Goal: Transaction & Acquisition: Book appointment/travel/reservation

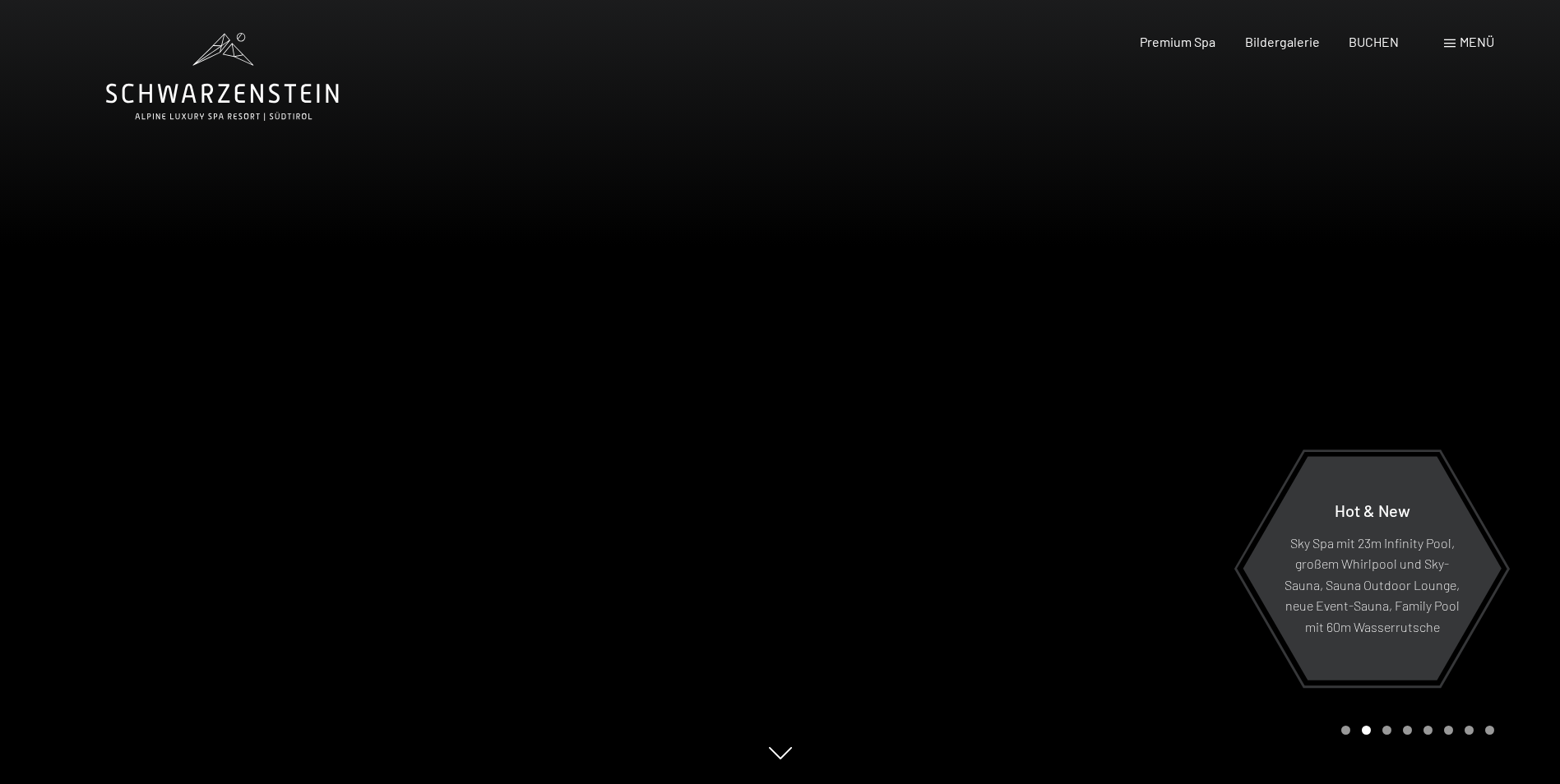
click at [1519, 412] on div at bounding box center [1170, 392] width 780 height 784
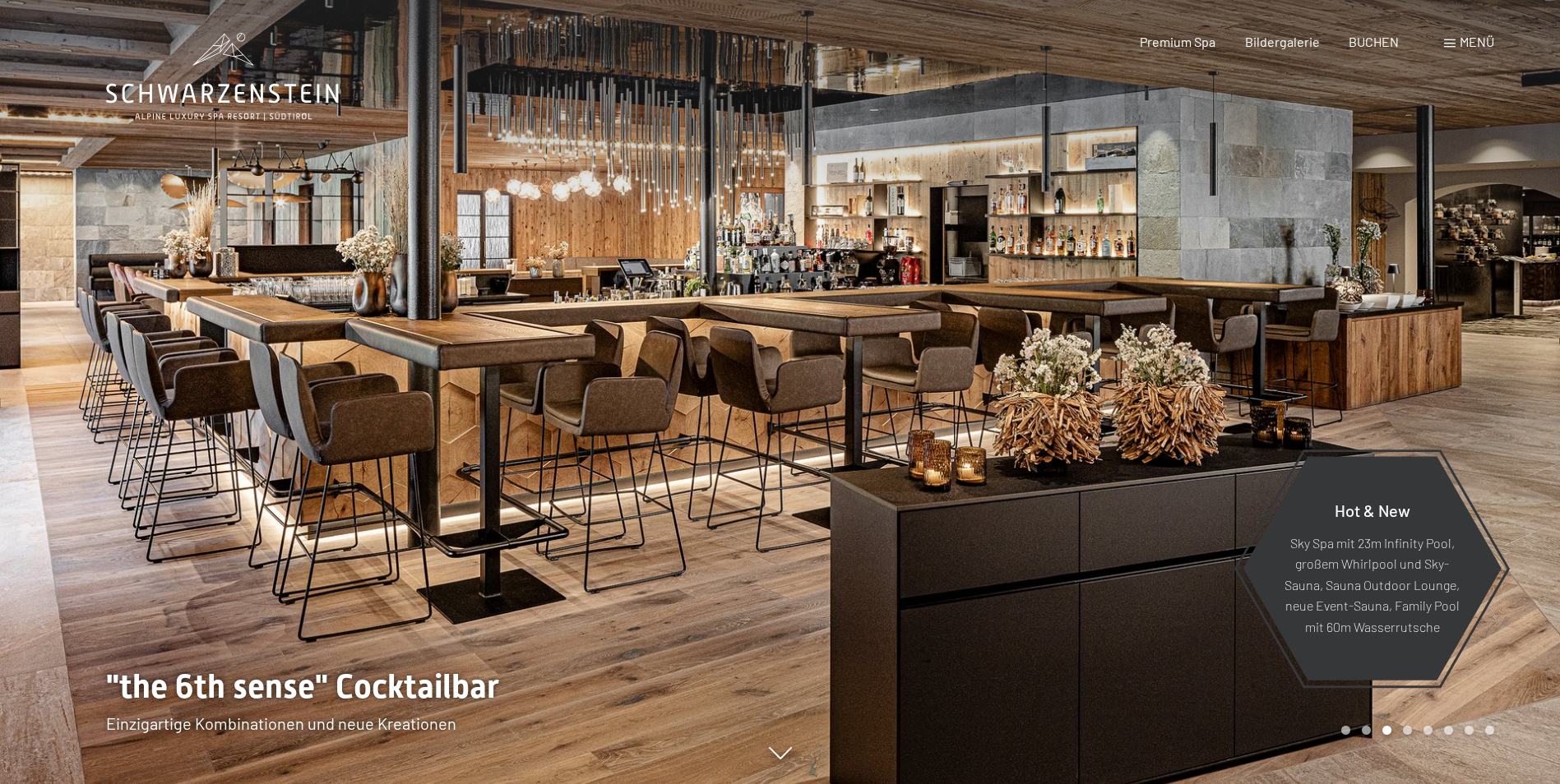
click at [1519, 412] on div at bounding box center [1170, 392] width 780 height 784
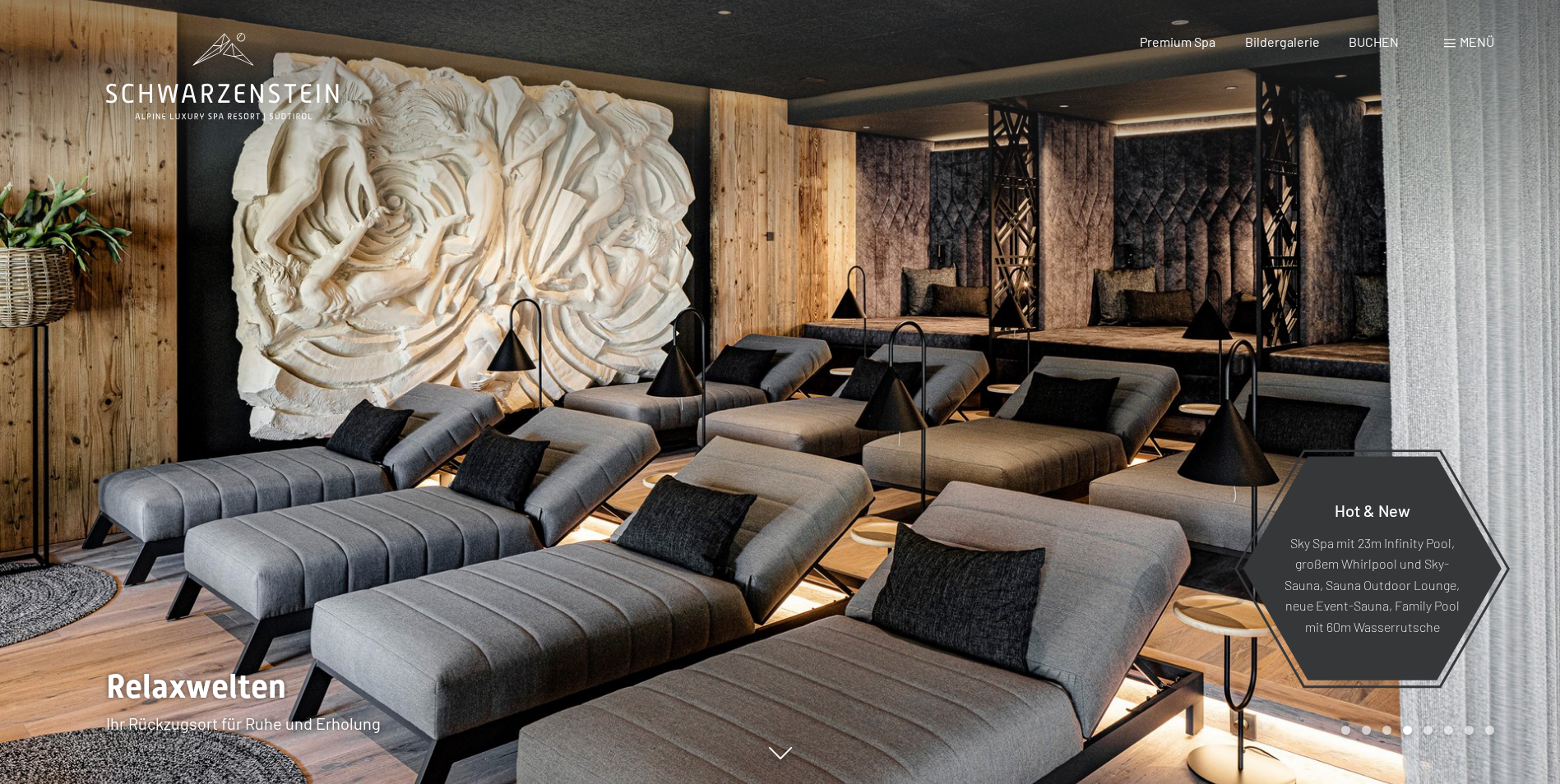
click at [1519, 412] on div at bounding box center [1170, 392] width 780 height 784
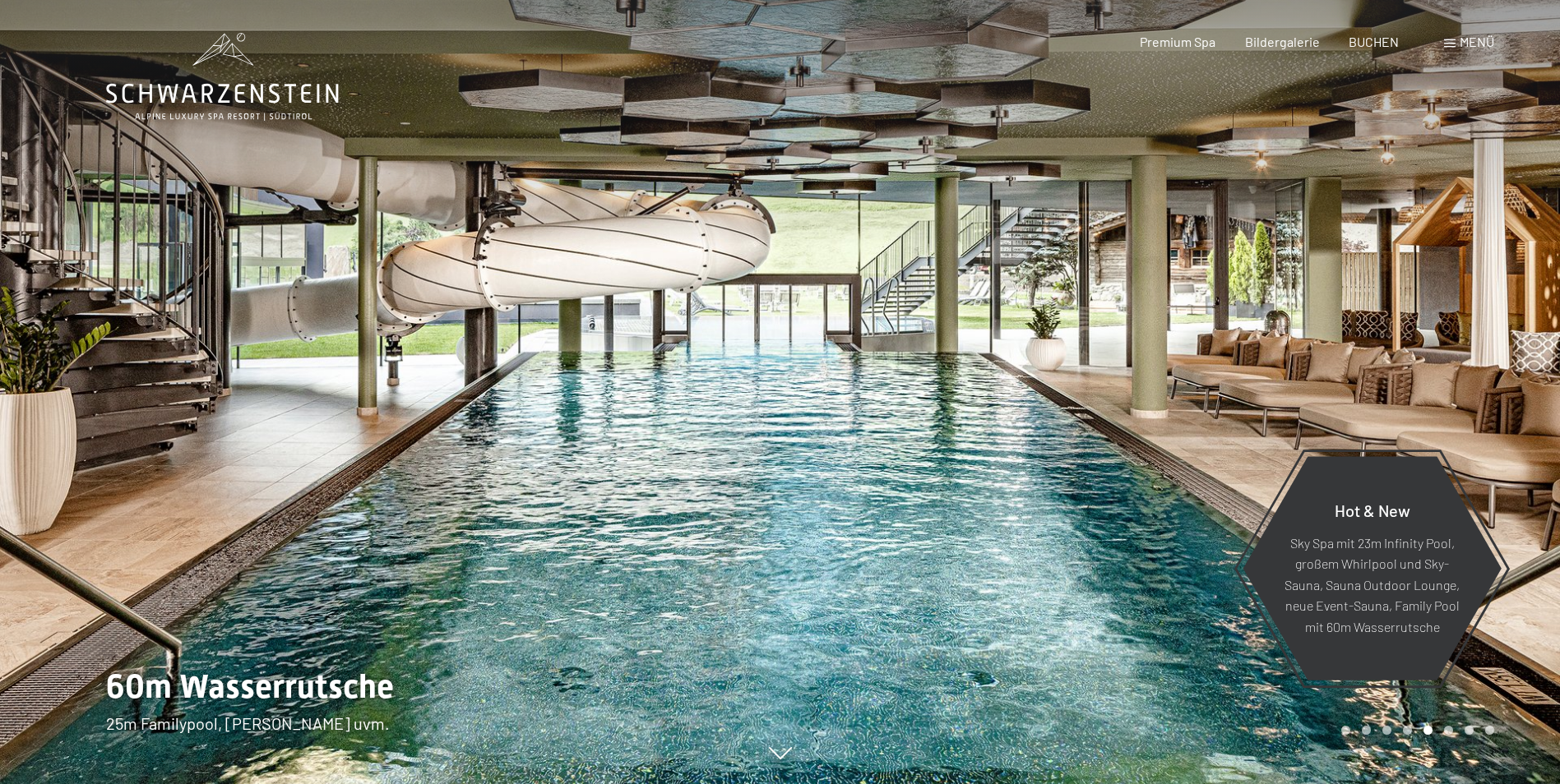
click at [1519, 412] on div at bounding box center [1170, 392] width 780 height 784
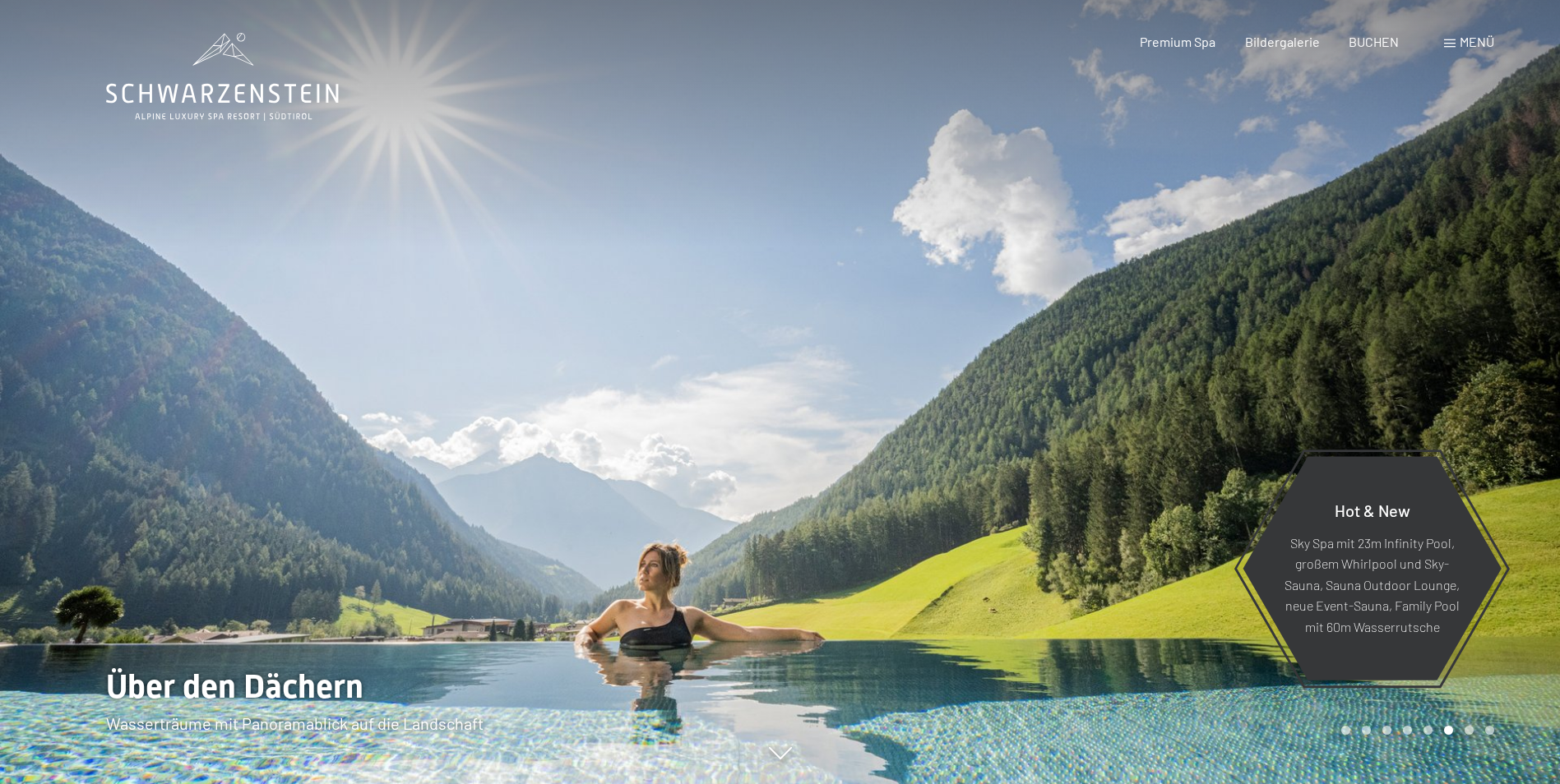
click at [1519, 412] on div at bounding box center [1170, 392] width 780 height 784
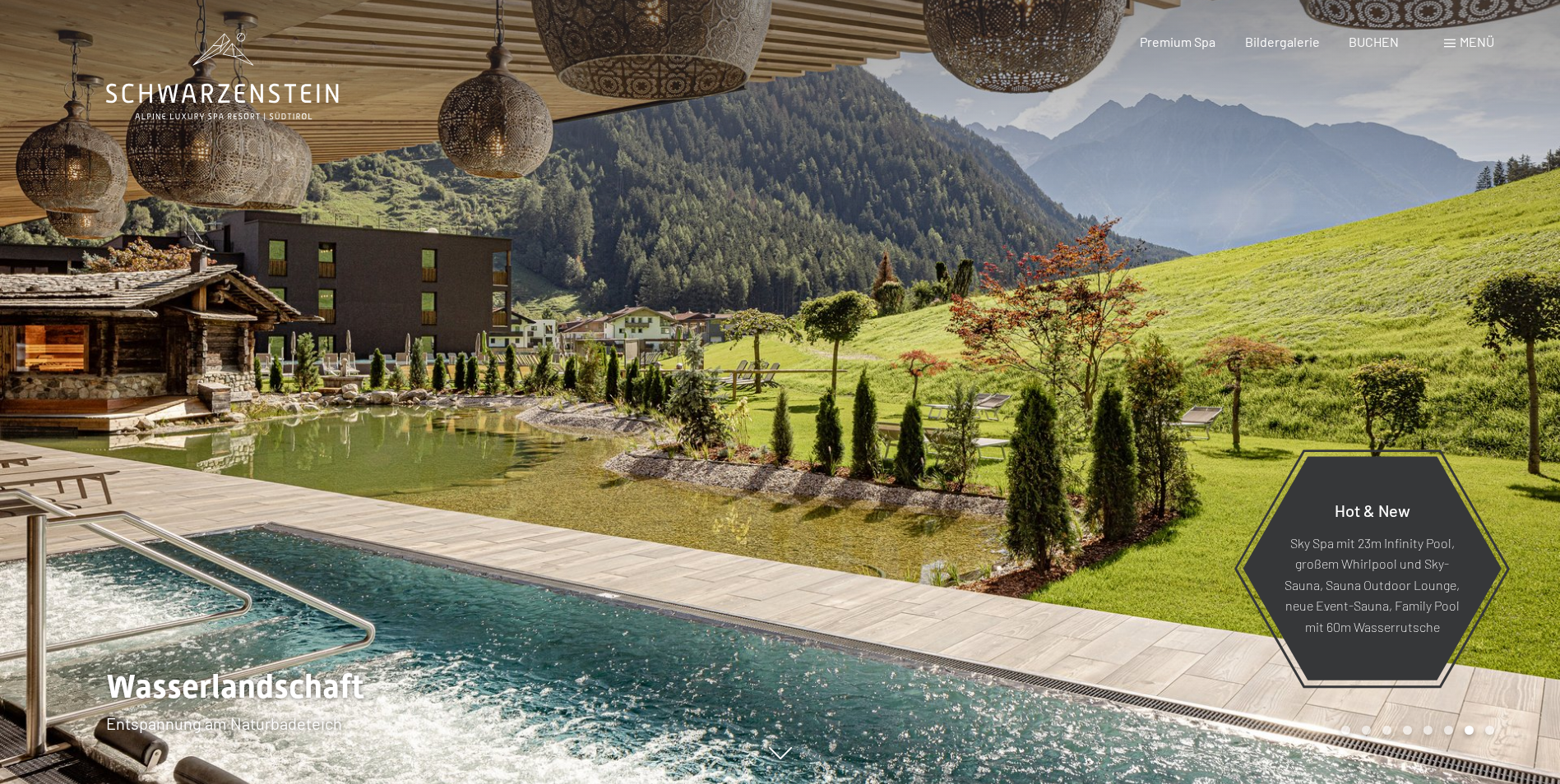
click at [1519, 412] on div at bounding box center [1170, 392] width 780 height 784
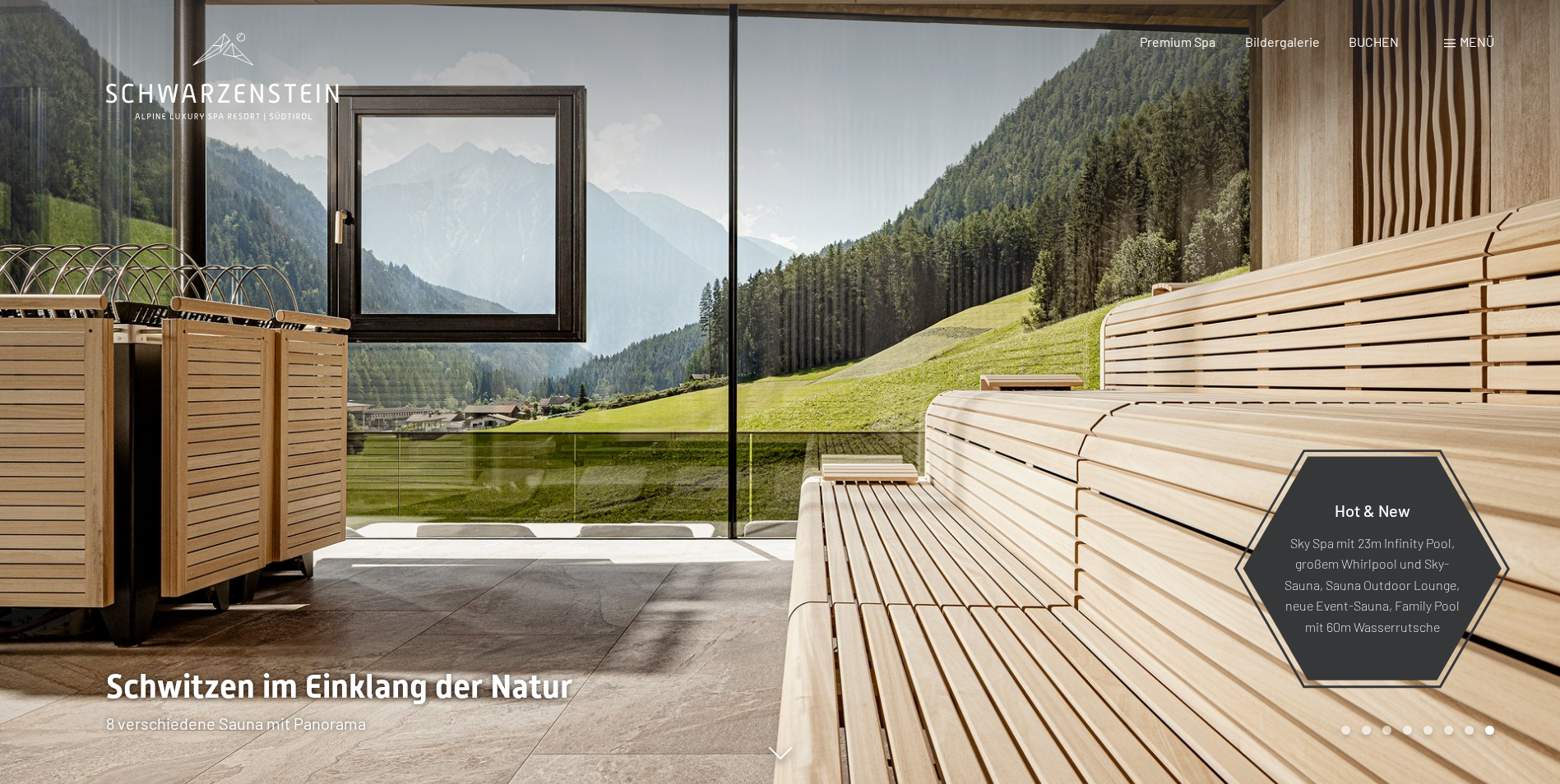
click at [1519, 412] on div at bounding box center [1170, 392] width 780 height 784
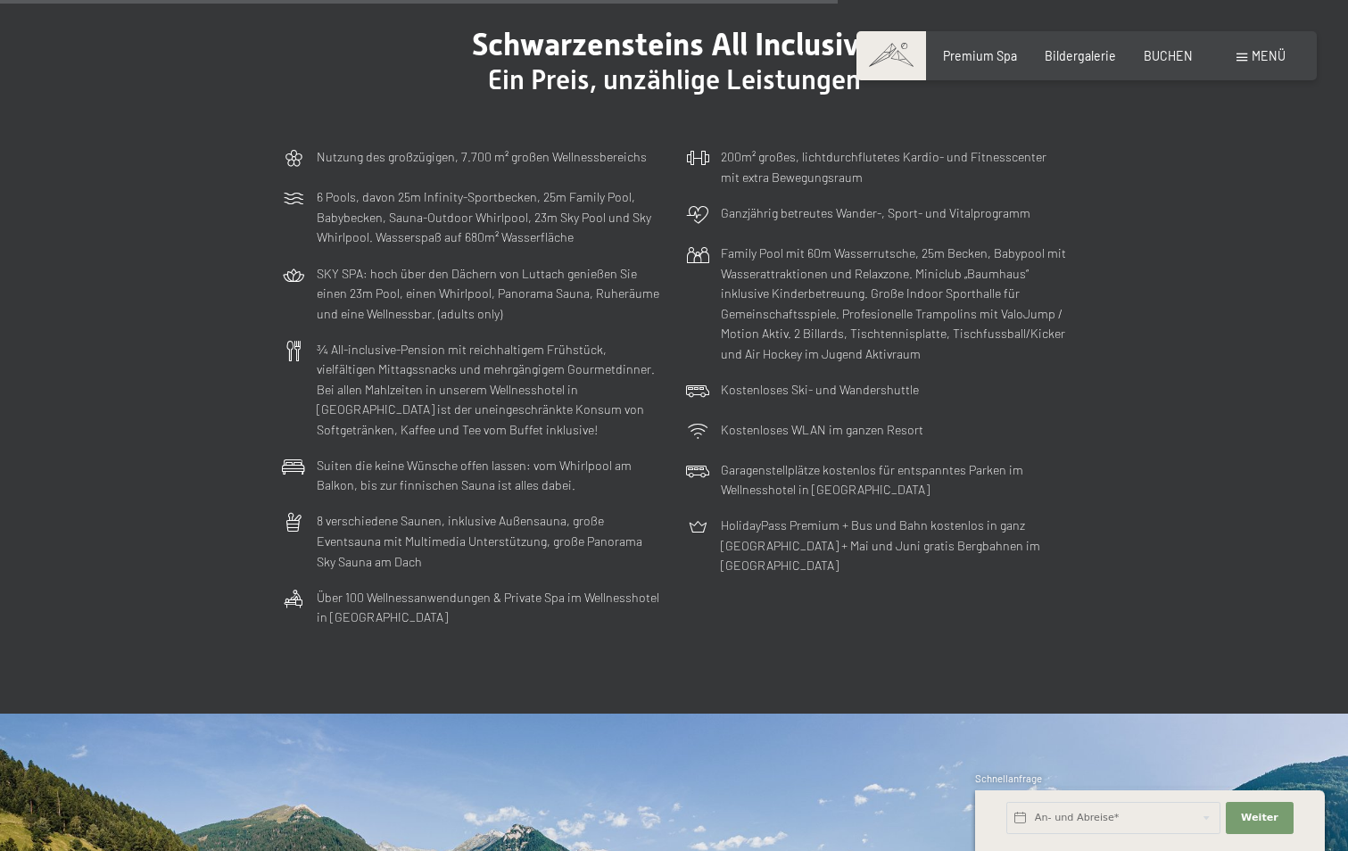
scroll to position [5205, 0]
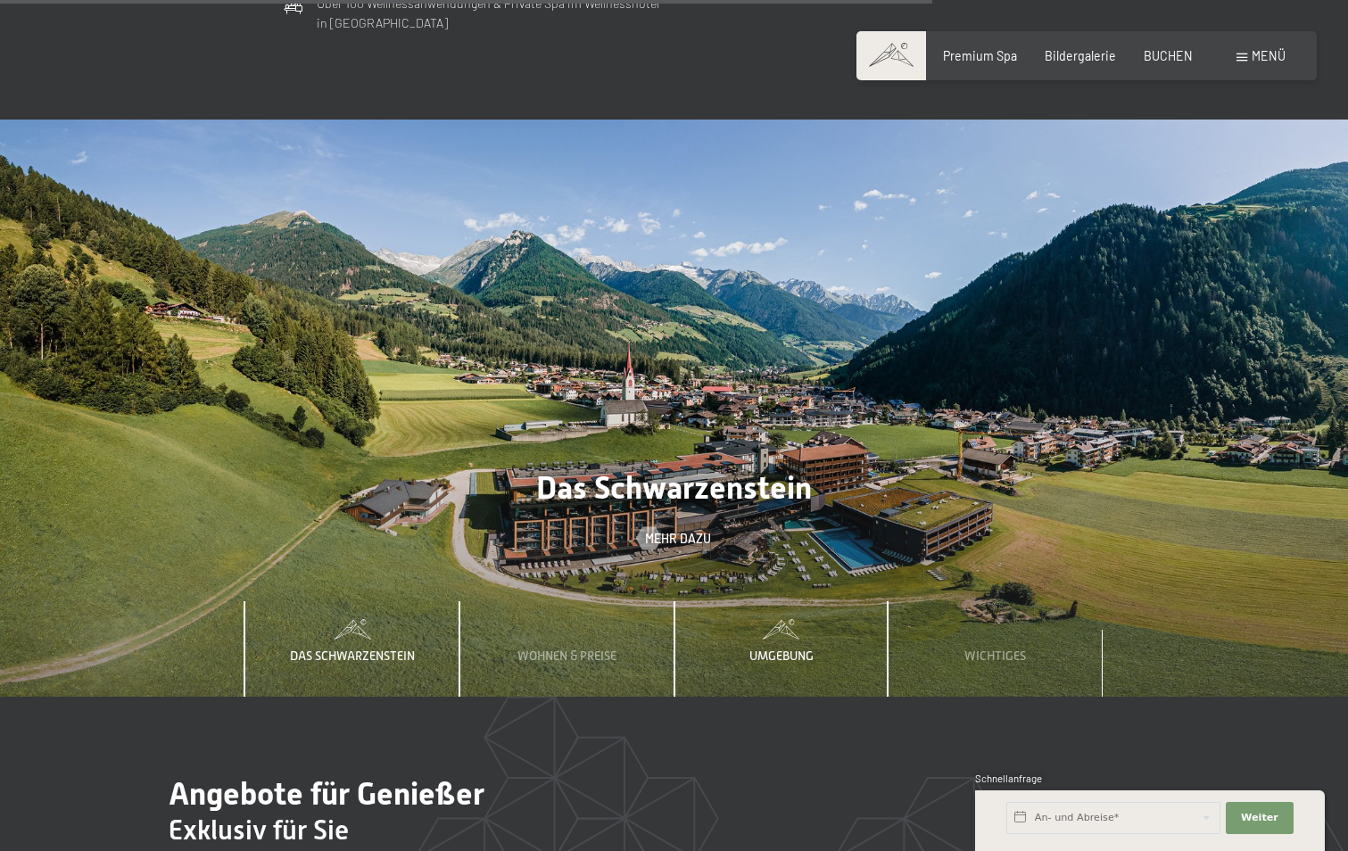
click at [783, 649] on span "Umgebung" at bounding box center [782, 656] width 64 height 14
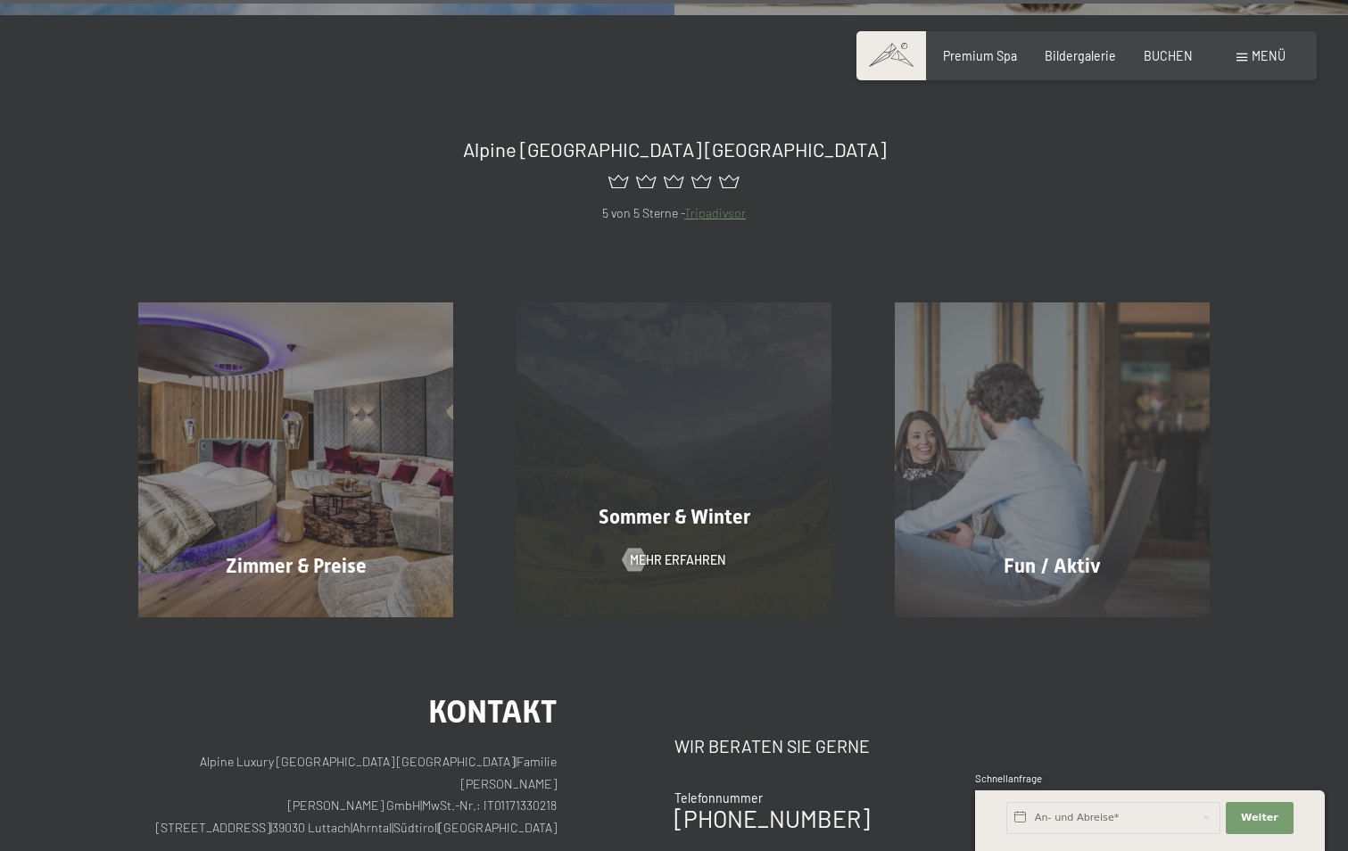
scroll to position [7584, 0]
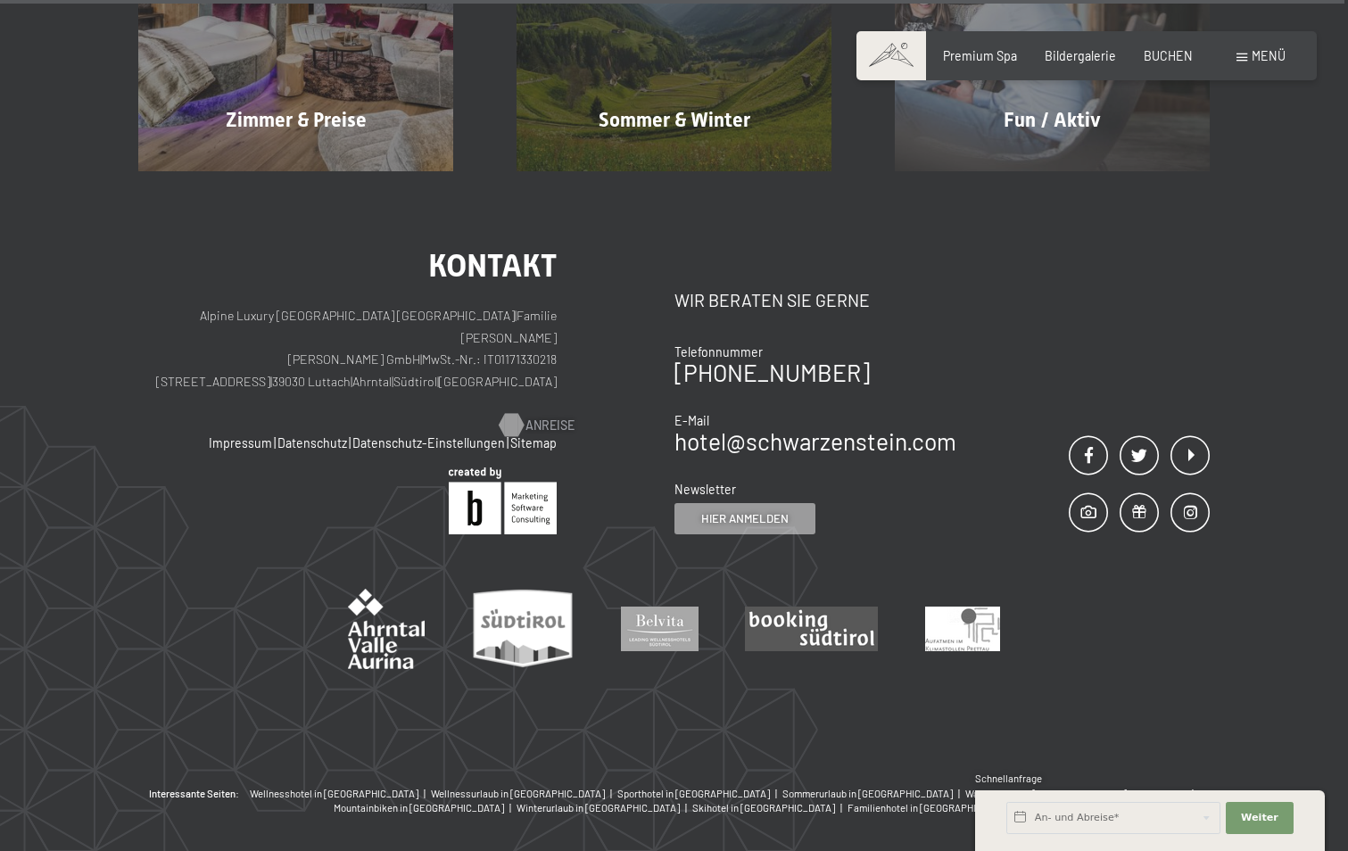
click at [542, 417] on span "Anreise" at bounding box center [550, 426] width 49 height 18
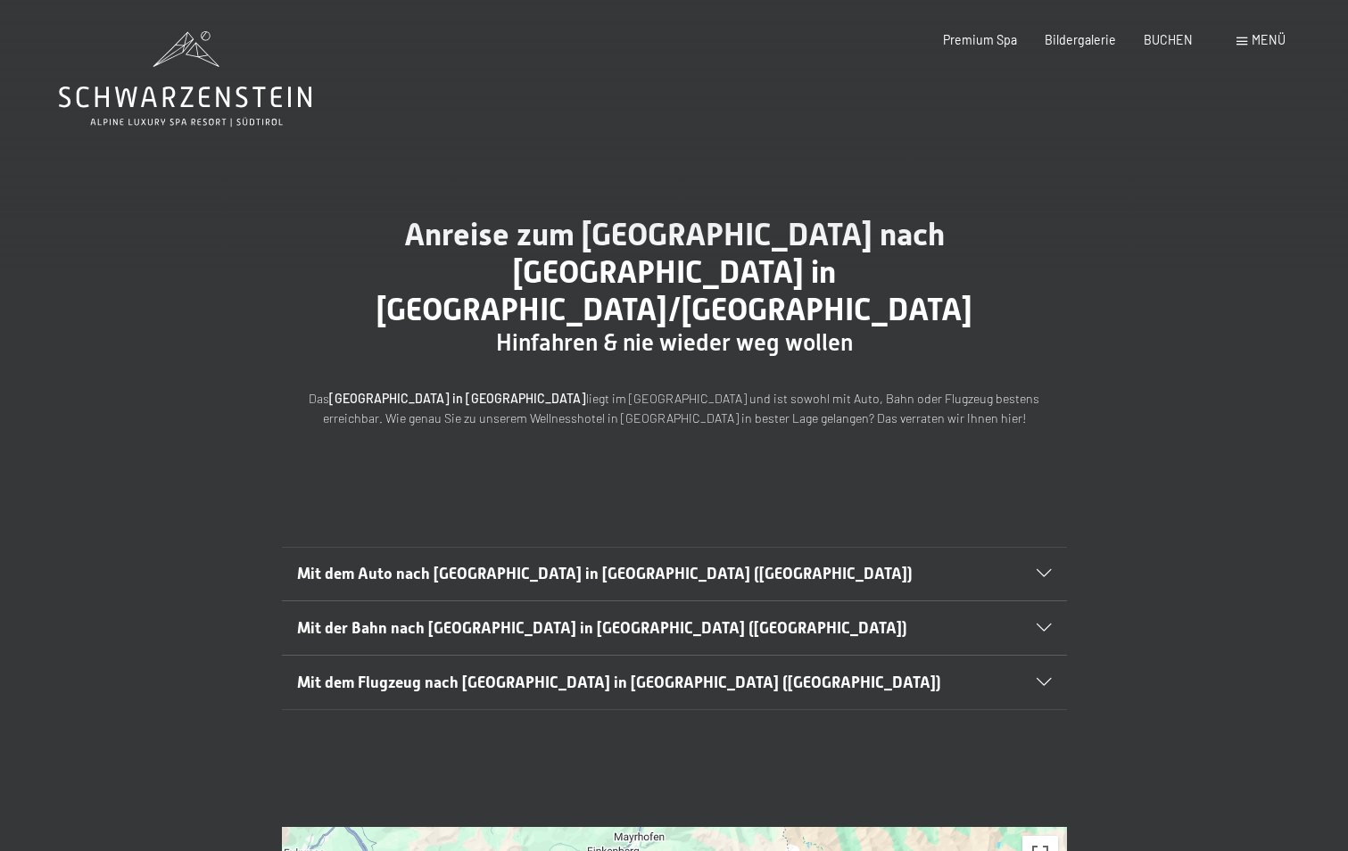
click at [559, 674] on span "Mit dem Flugzeug nach Luttach in Südtirol (Italien)" at bounding box center [619, 683] width 644 height 18
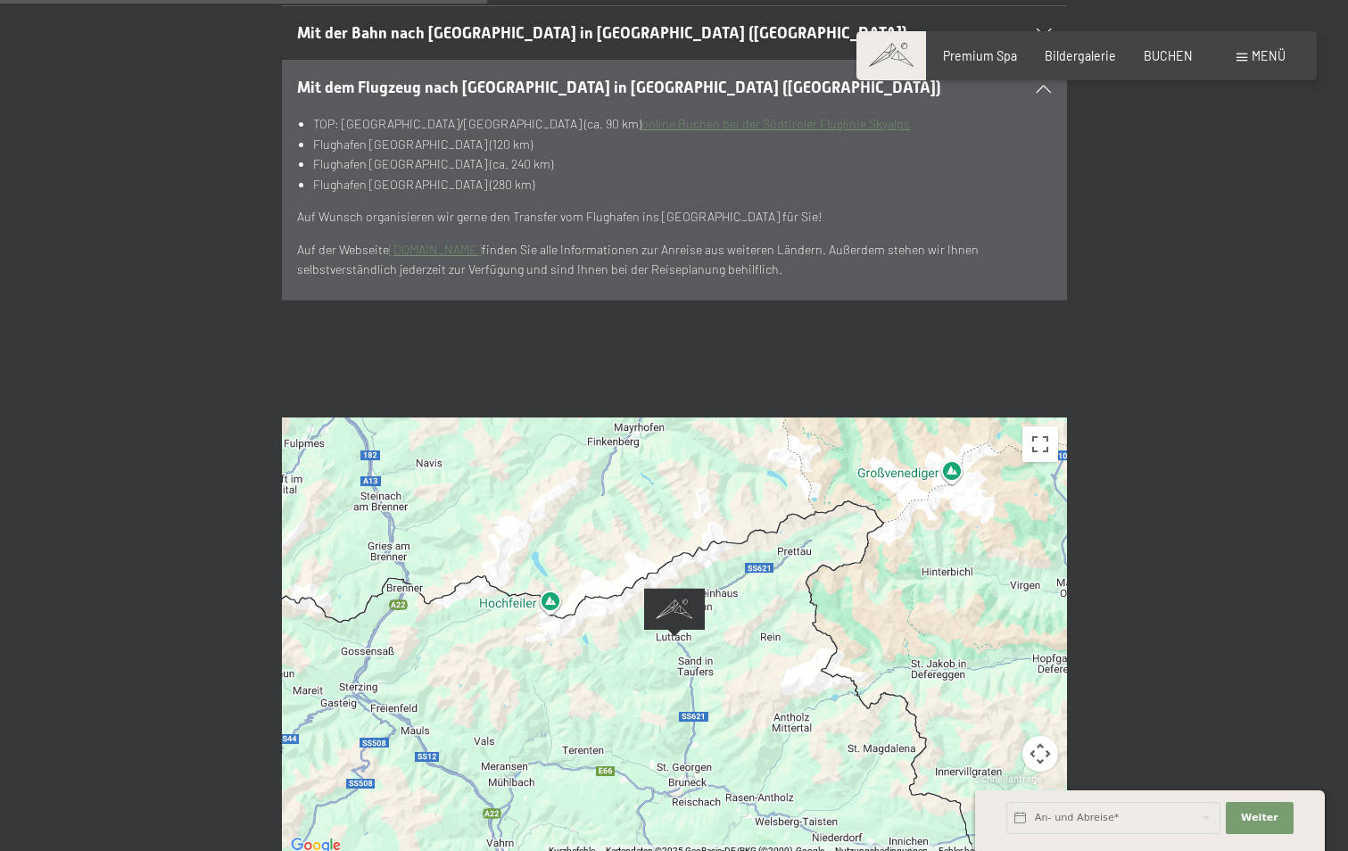
scroll to position [743, 0]
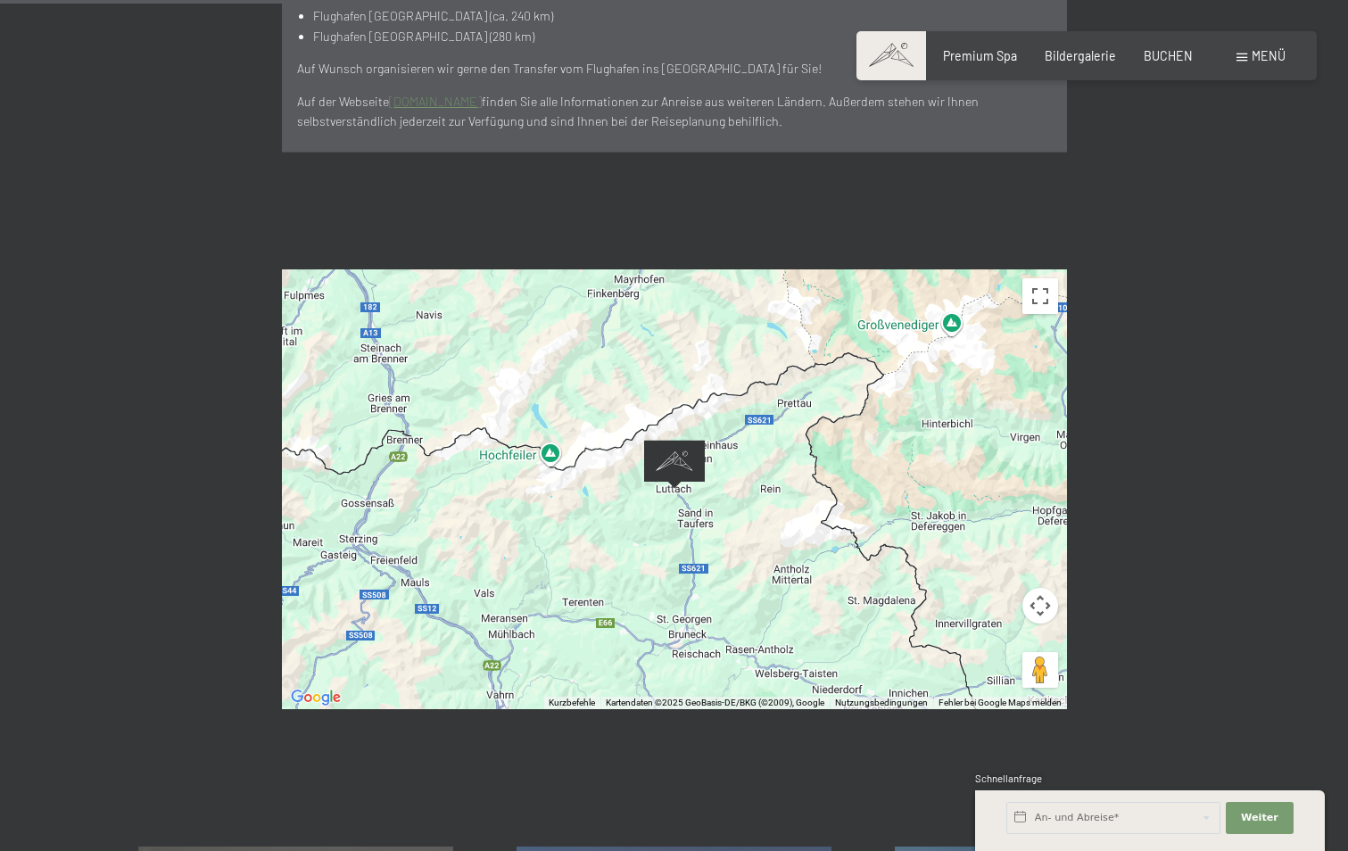
drag, startPoint x: 590, startPoint y: 508, endPoint x: 608, endPoint y: 463, distance: 48.1
click at [608, 464] on div at bounding box center [674, 489] width 785 height 440
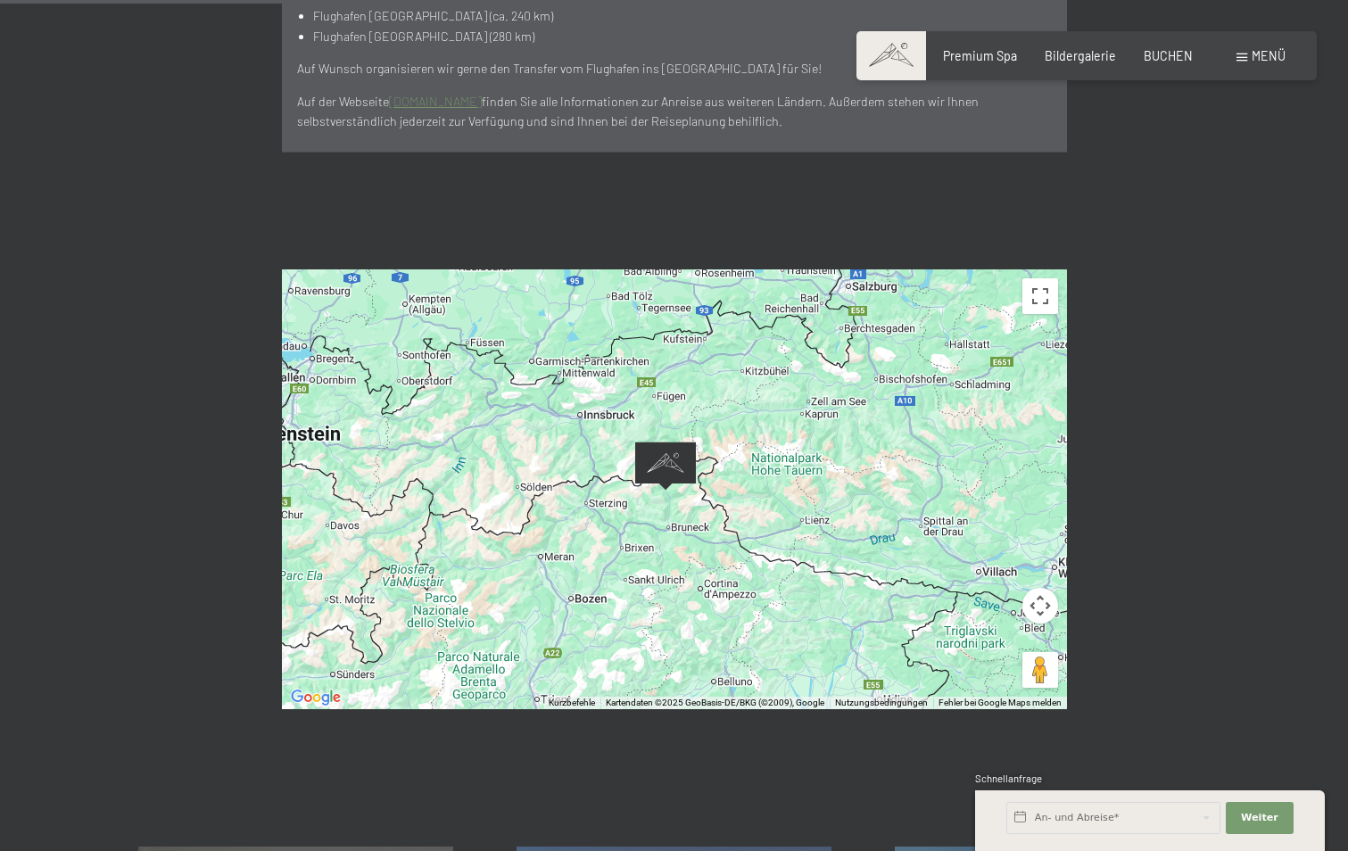
drag, startPoint x: 615, startPoint y: 560, endPoint x: 603, endPoint y: 524, distance: 38.4
click at [603, 524] on div at bounding box center [674, 489] width 785 height 440
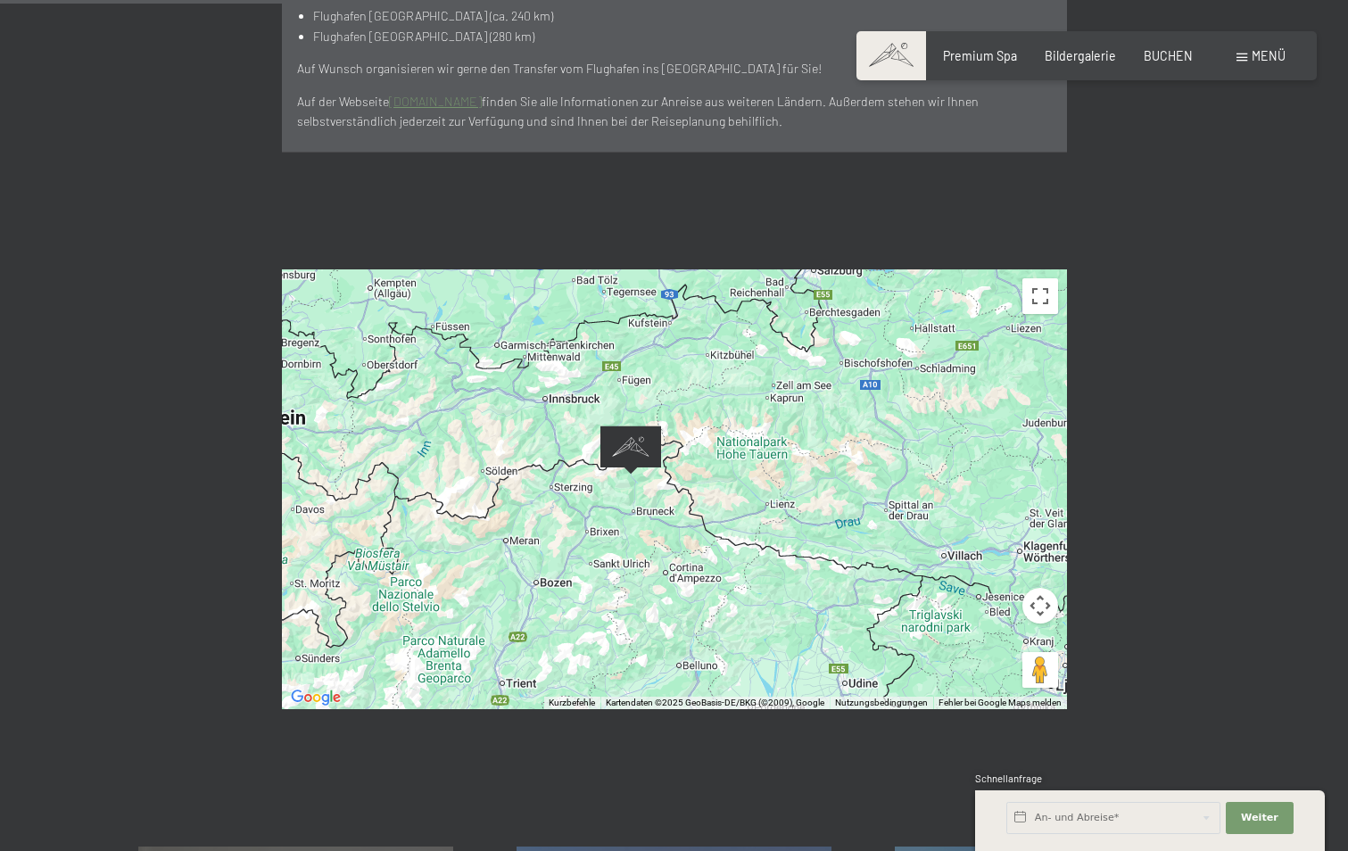
click at [179, 286] on div "← Nach links → Nach rechts ↑ Nach oben ↓ Nach unten + Heranzoomen - Herauszoome…" at bounding box center [674, 490] width 1348 height 558
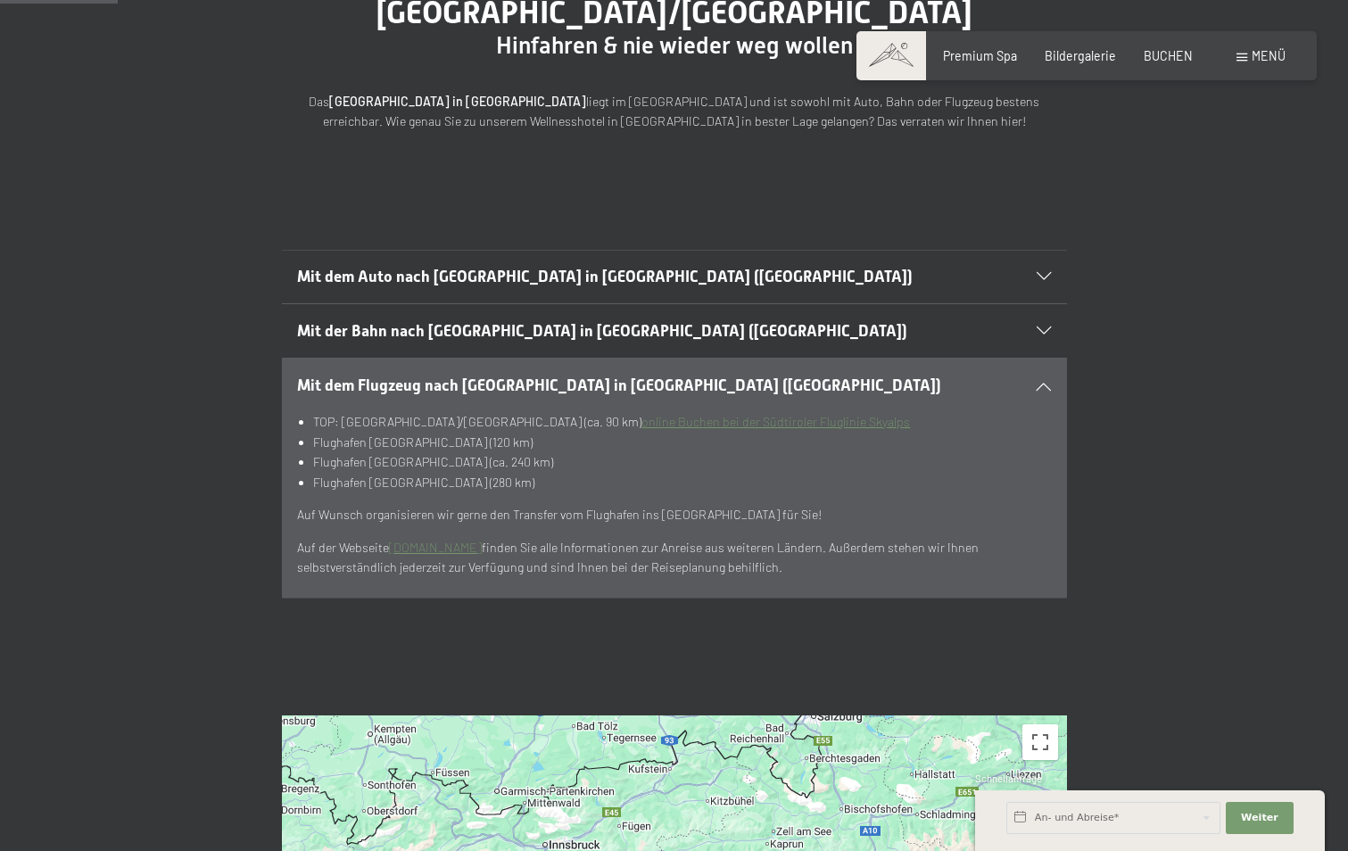
scroll to position [0, 0]
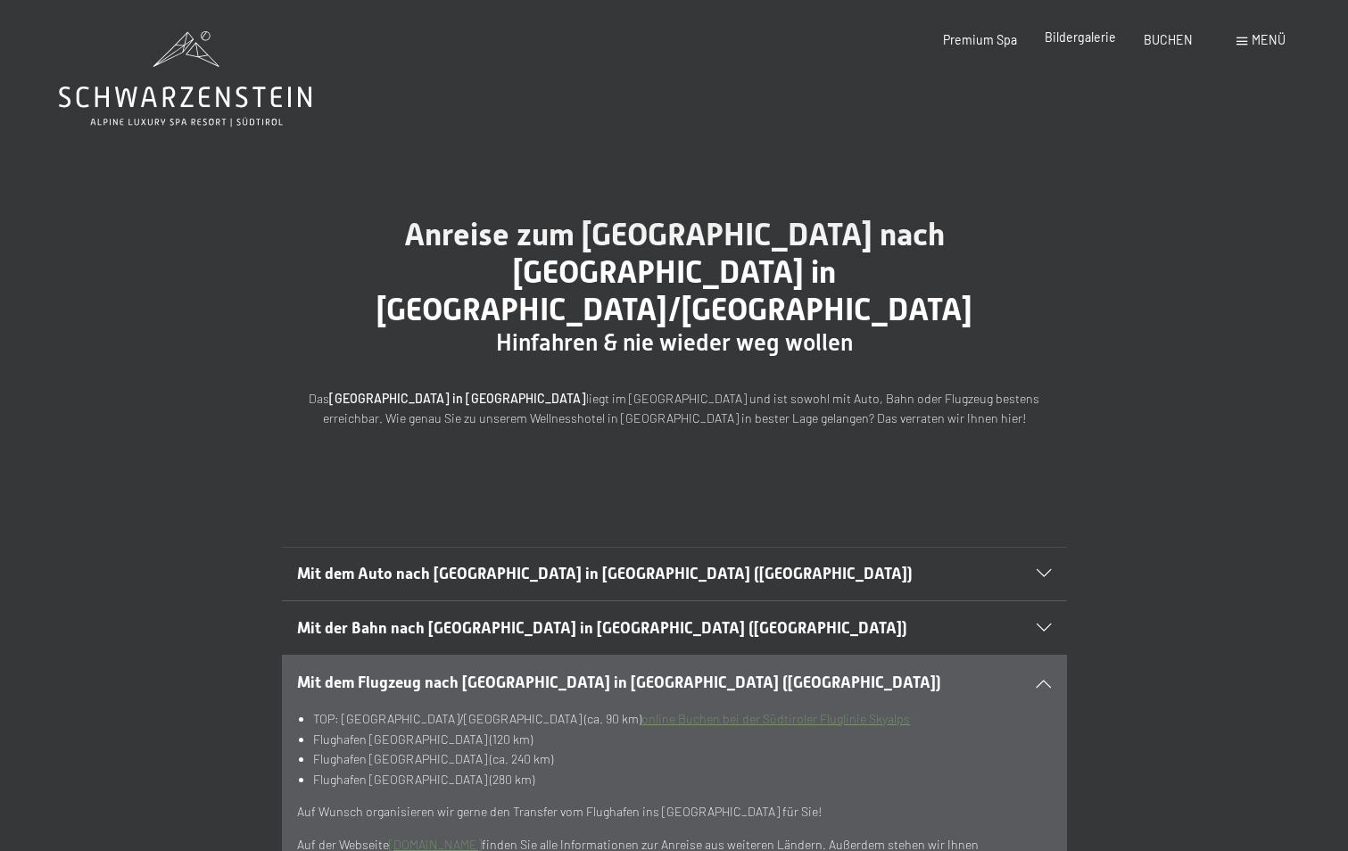
click at [1073, 39] on span "Bildergalerie" at bounding box center [1080, 36] width 71 height 15
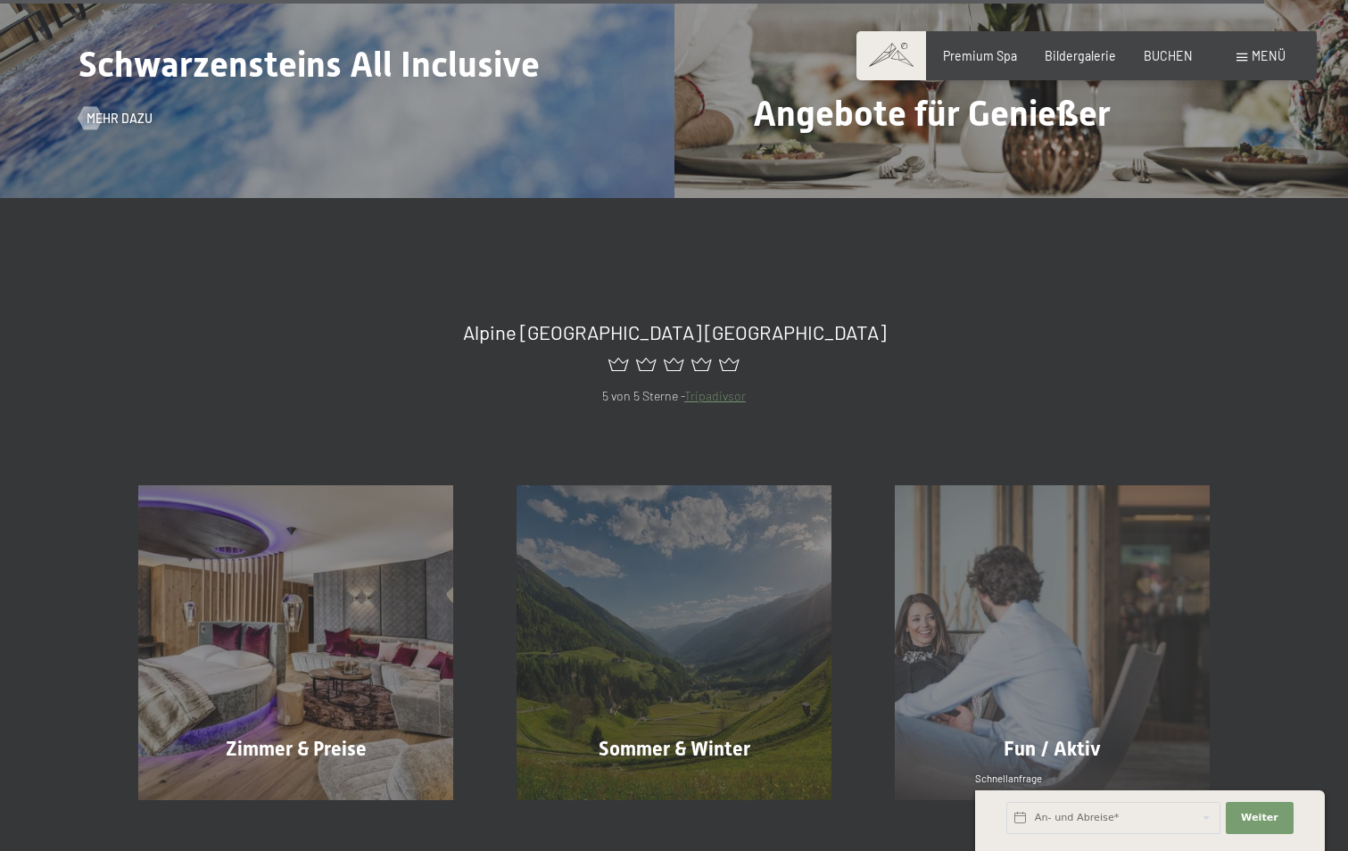
scroll to position [7138, 0]
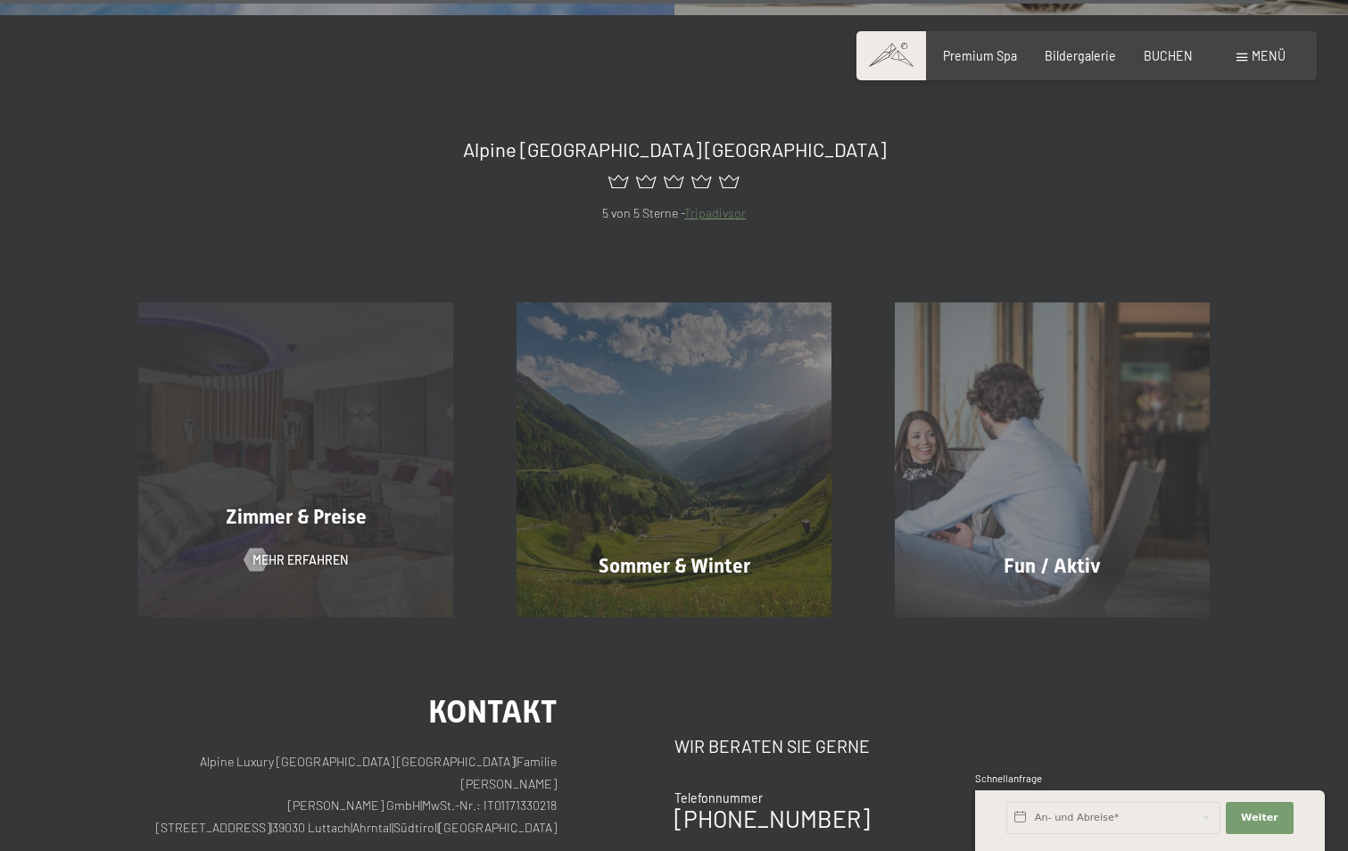
click at [304, 506] on span "Zimmer & Preise" at bounding box center [296, 517] width 141 height 22
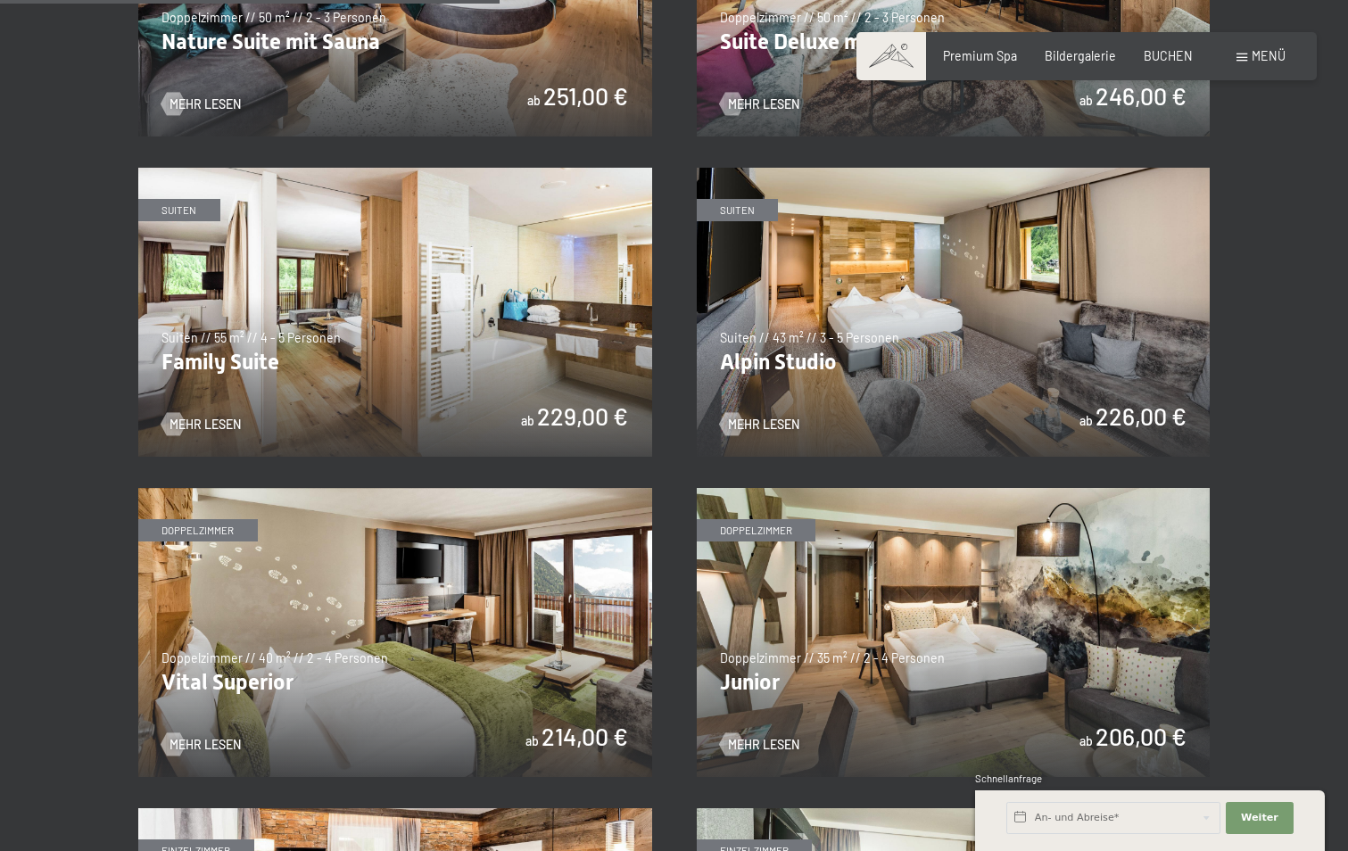
scroll to position [1785, 0]
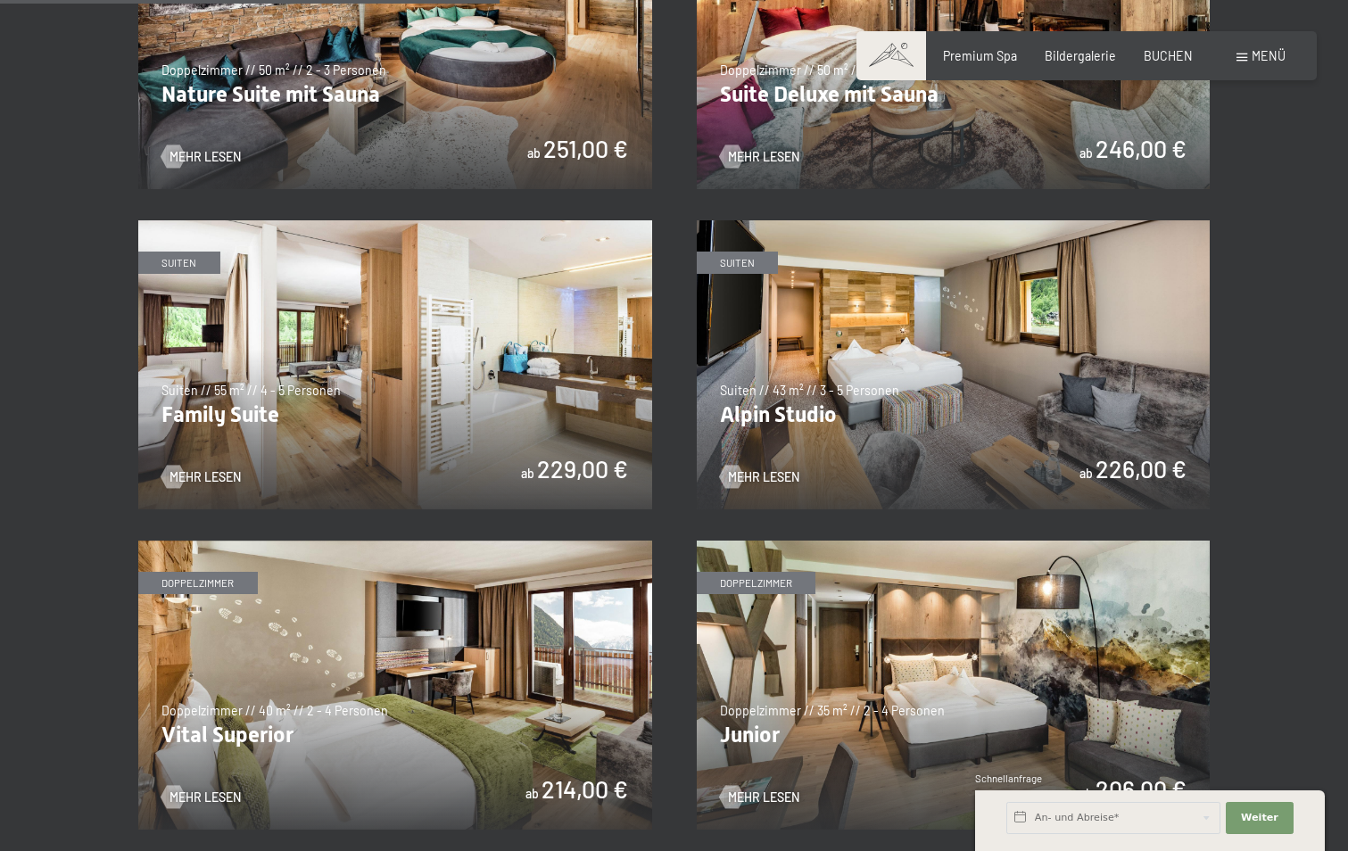
click at [306, 409] on img at bounding box center [395, 364] width 514 height 289
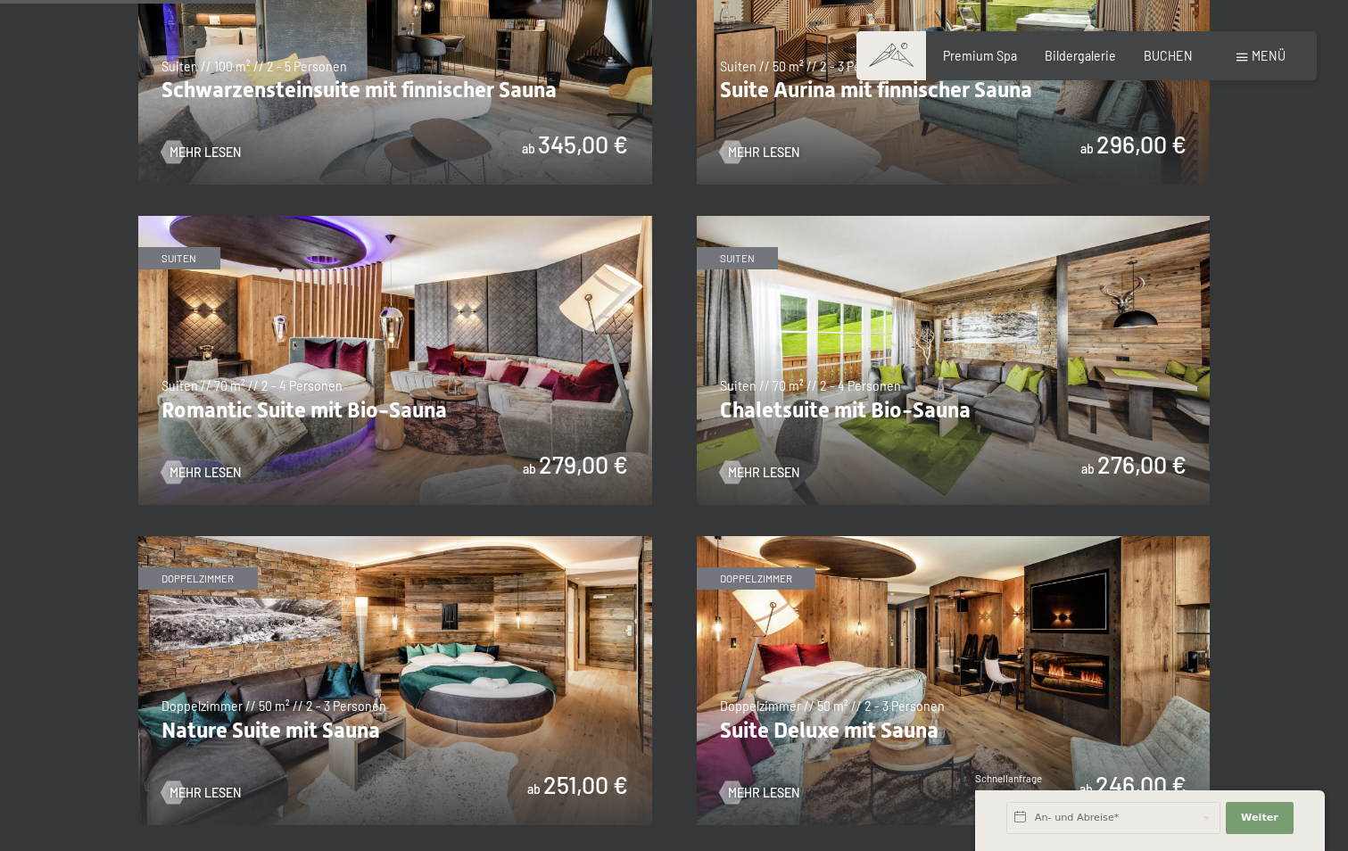
scroll to position [892, 0]
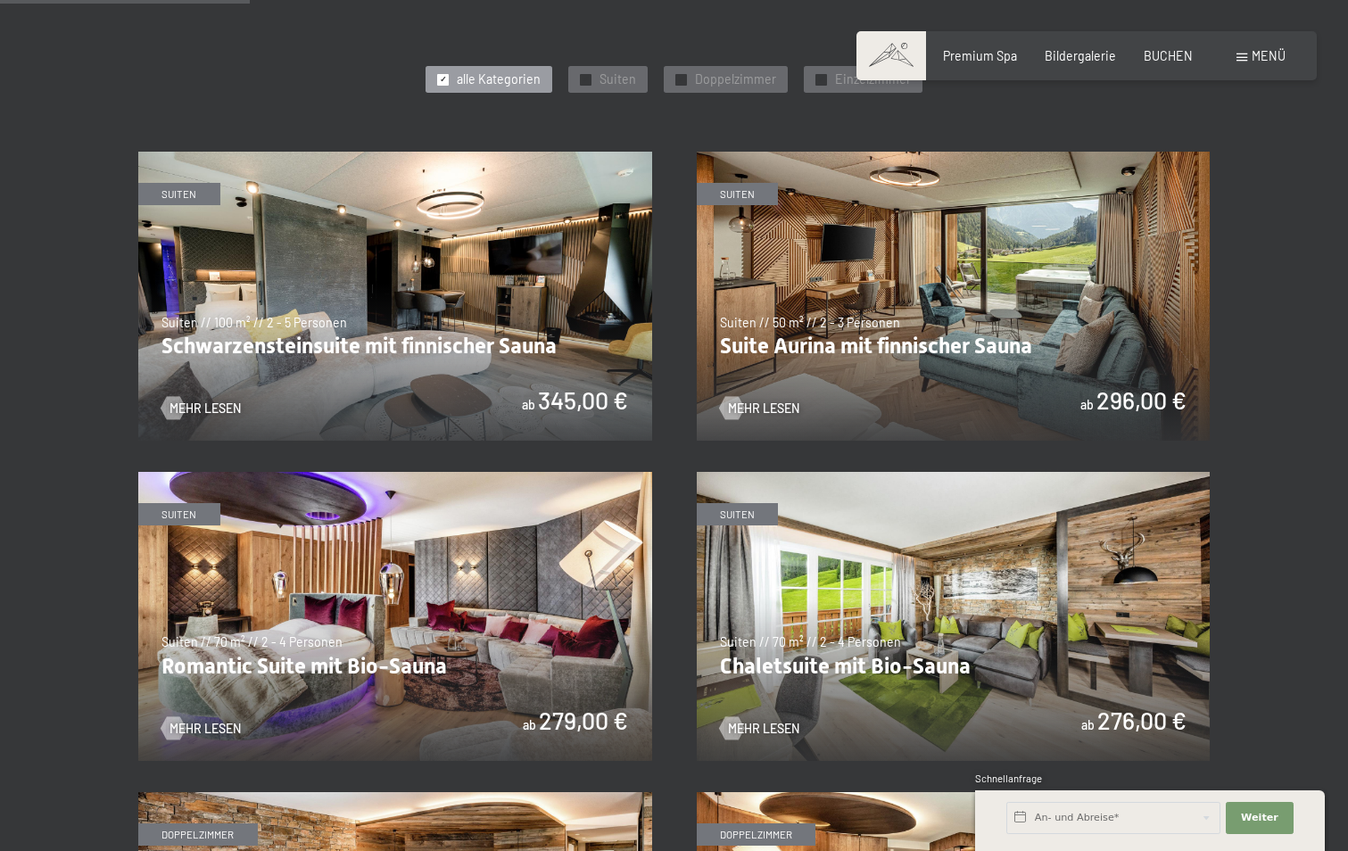
click at [377, 305] on img at bounding box center [395, 296] width 514 height 289
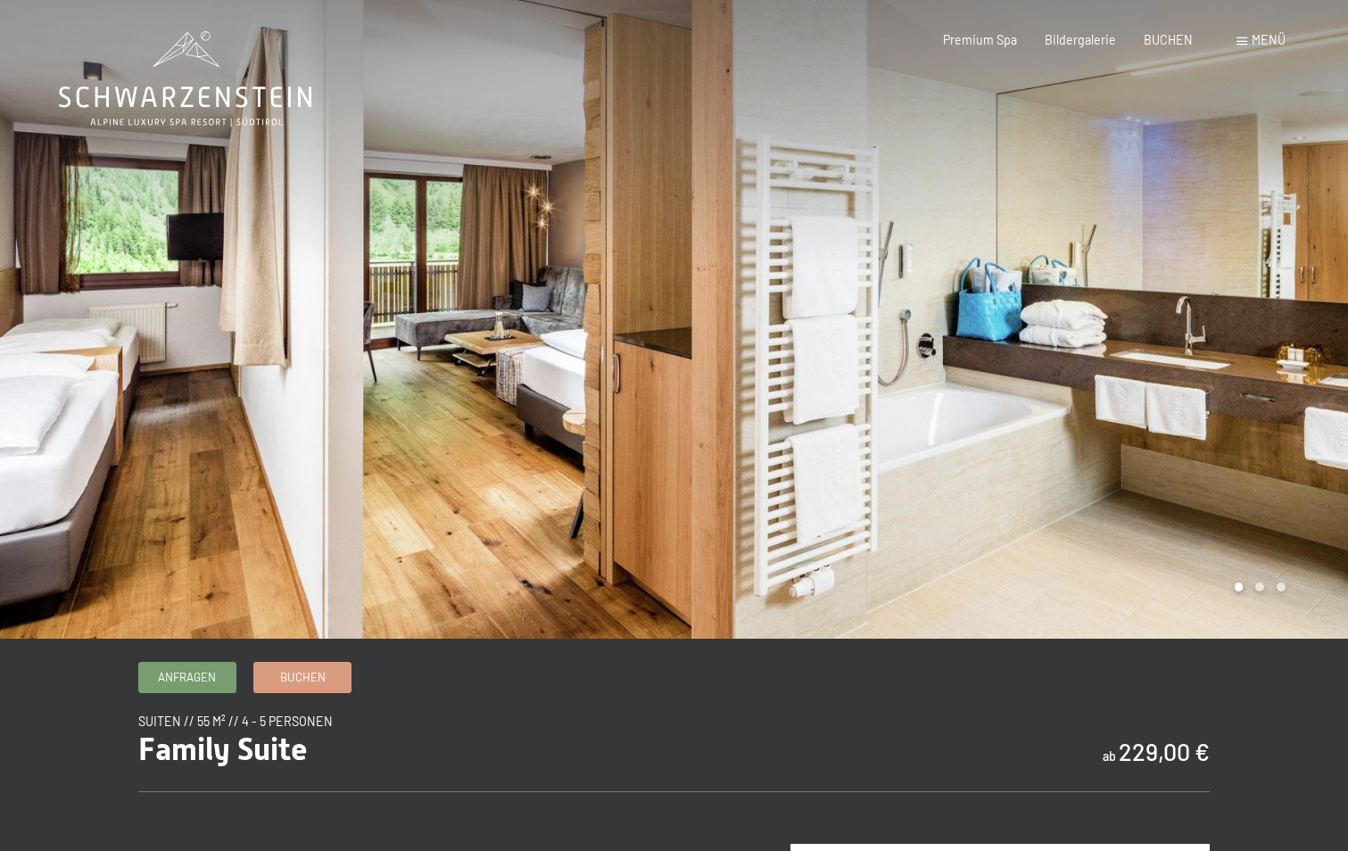
click at [1292, 360] on div at bounding box center [1012, 319] width 675 height 639
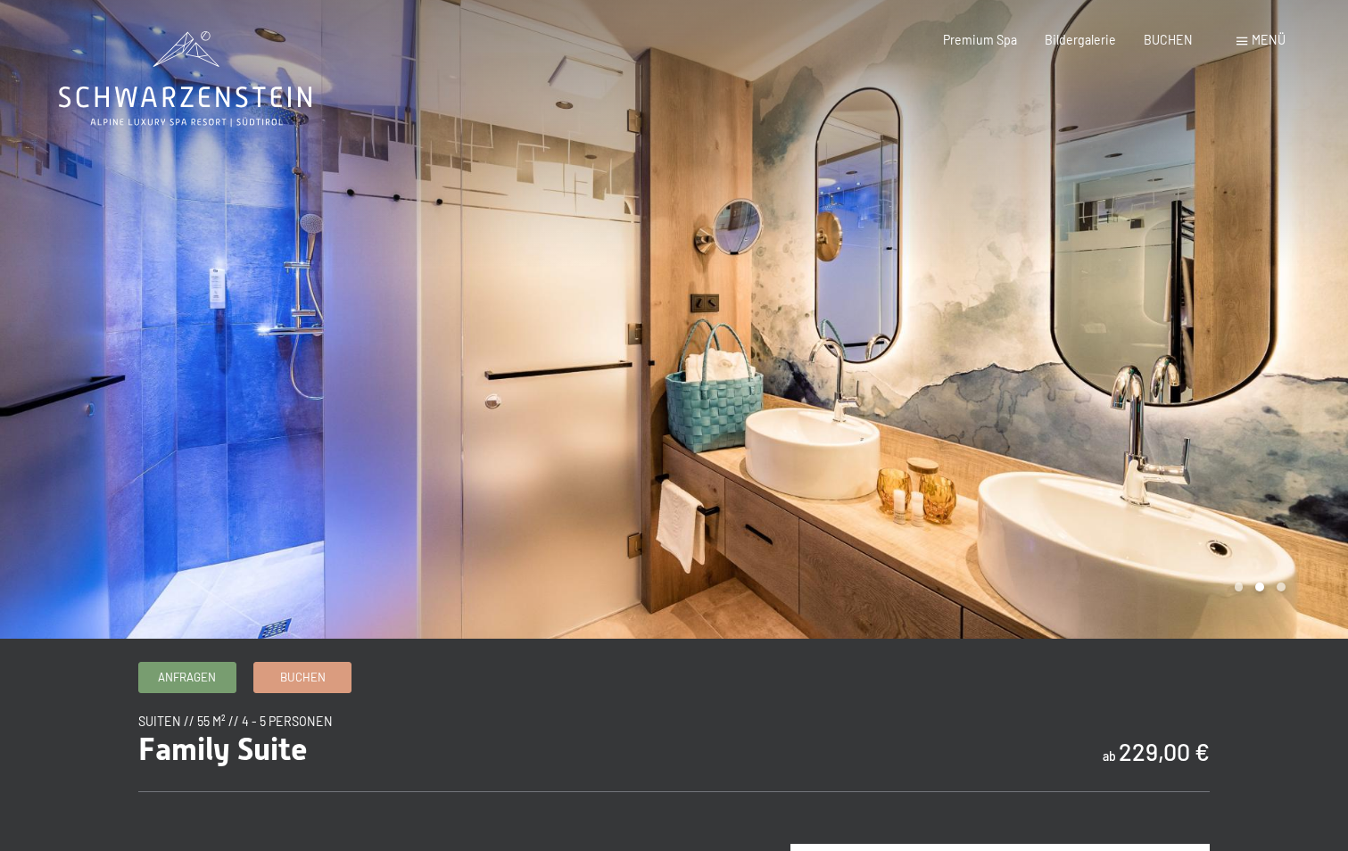
click at [1292, 360] on div at bounding box center [1012, 319] width 675 height 639
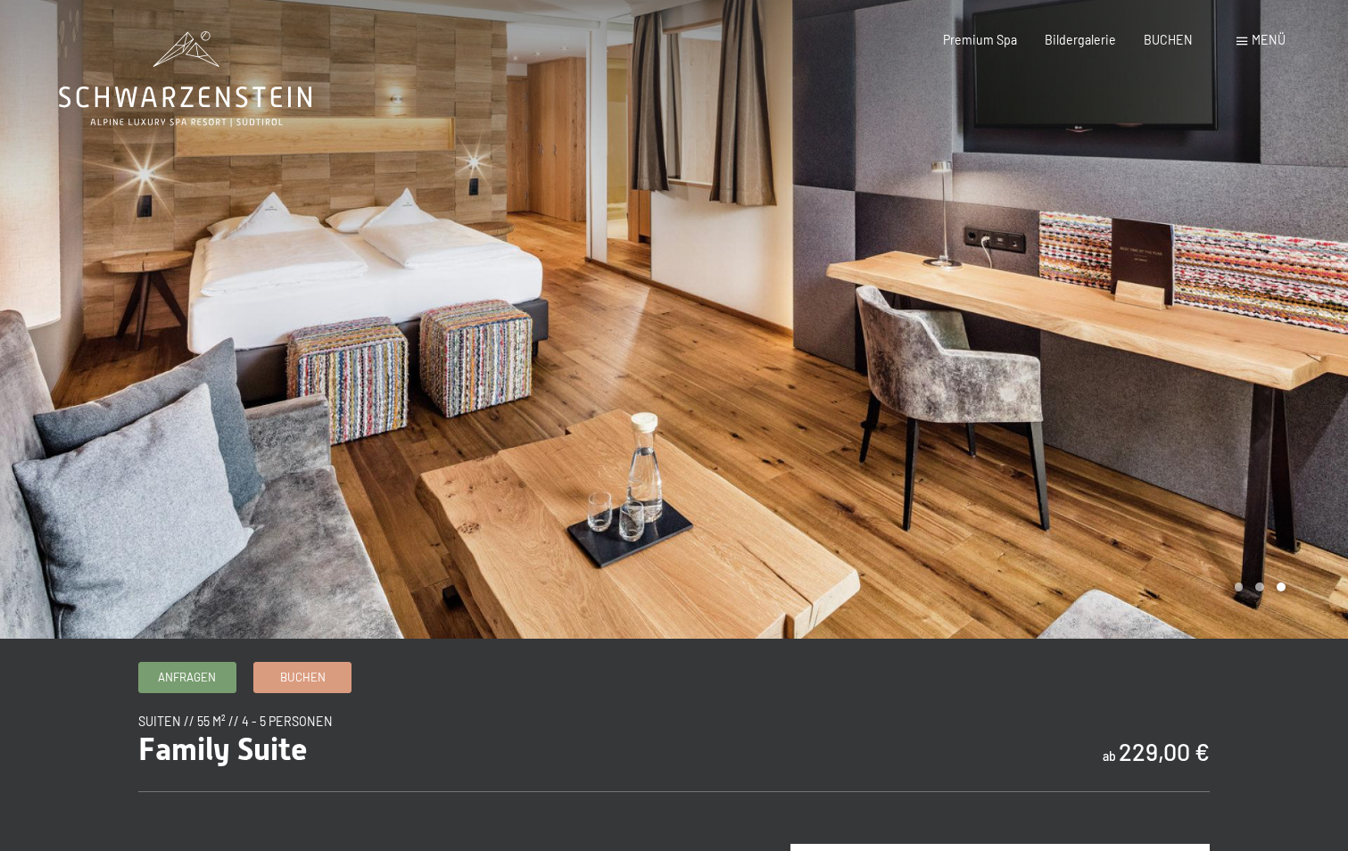
click at [1292, 360] on div at bounding box center [1012, 319] width 675 height 639
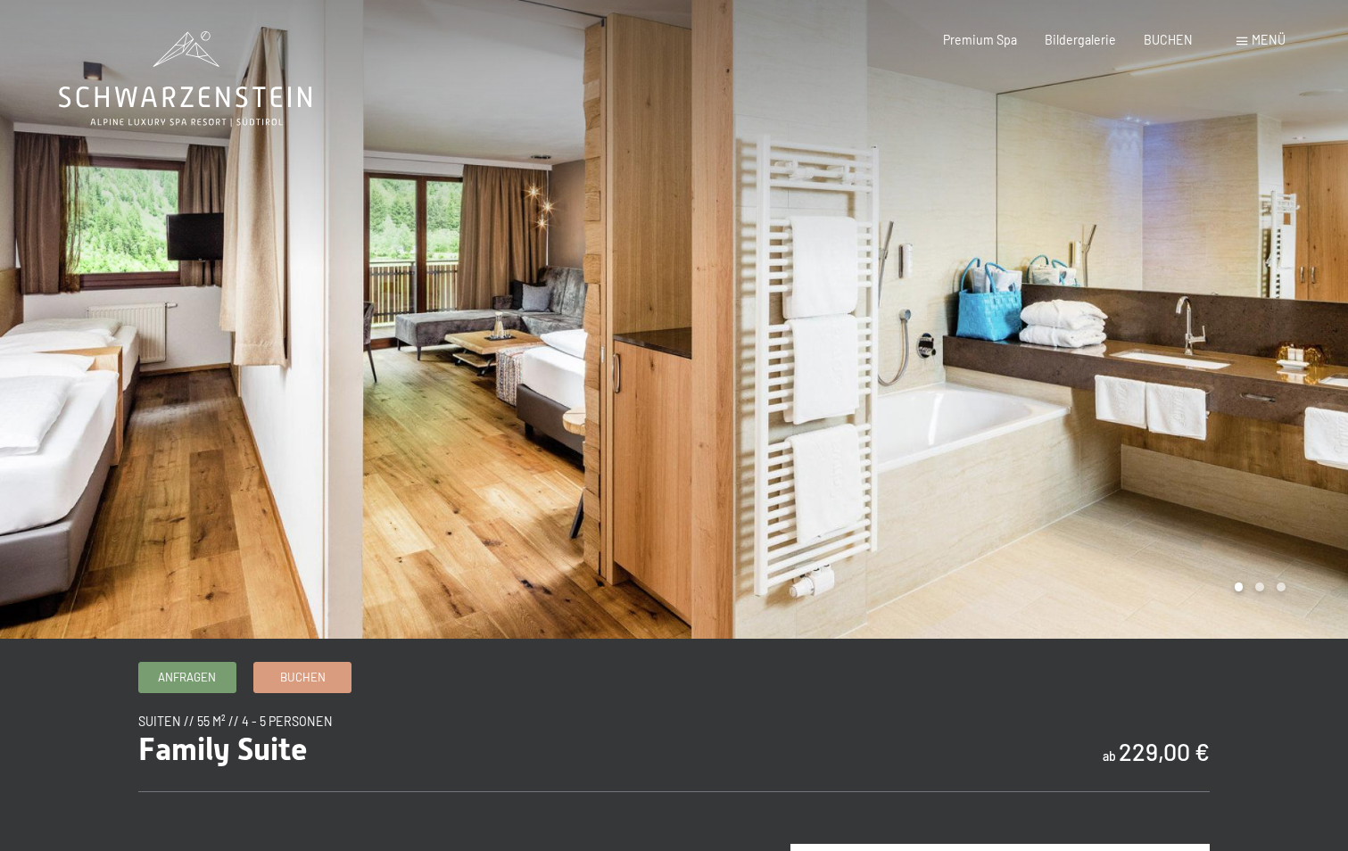
click at [1292, 360] on div at bounding box center [1012, 319] width 675 height 639
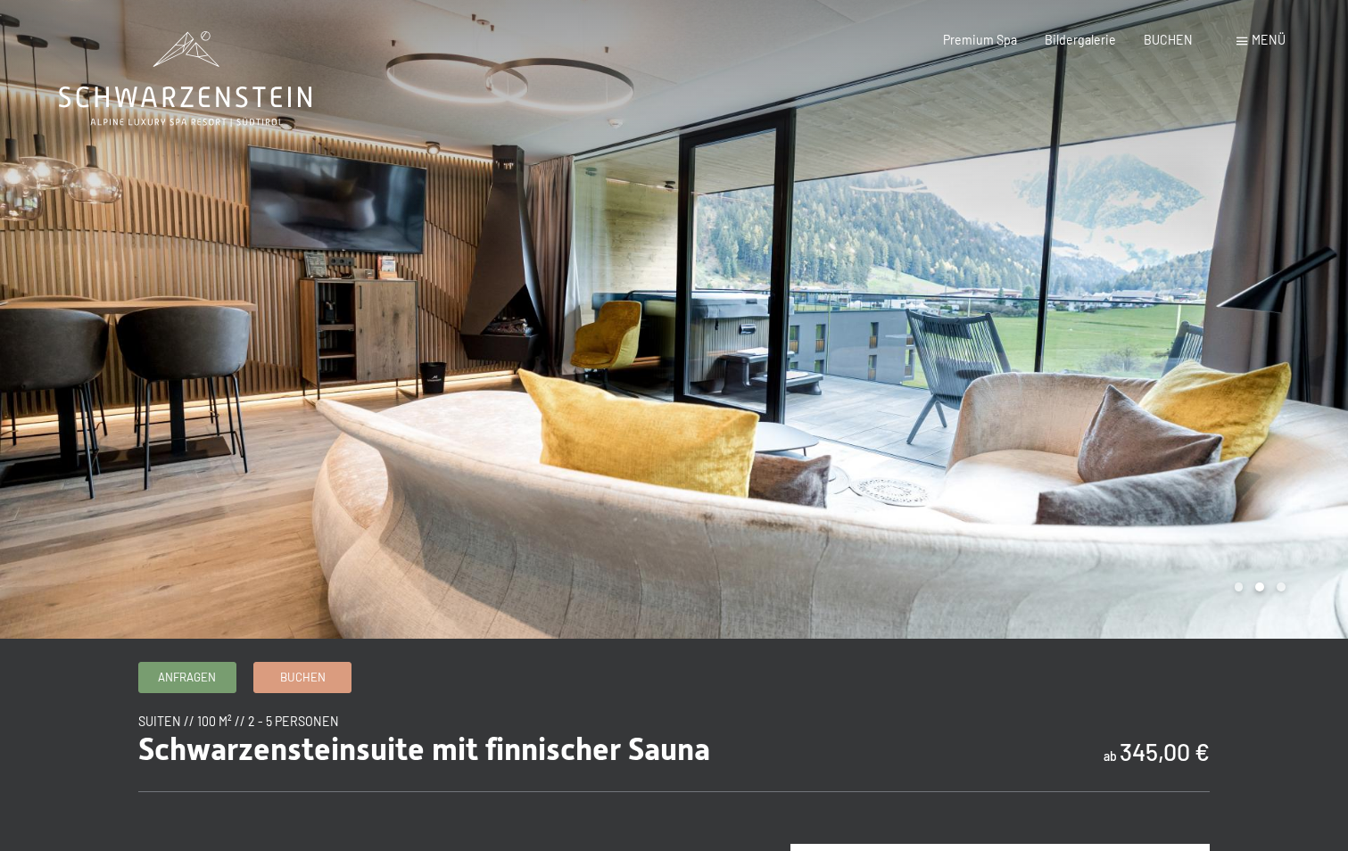
click at [1296, 361] on div at bounding box center [1012, 319] width 675 height 639
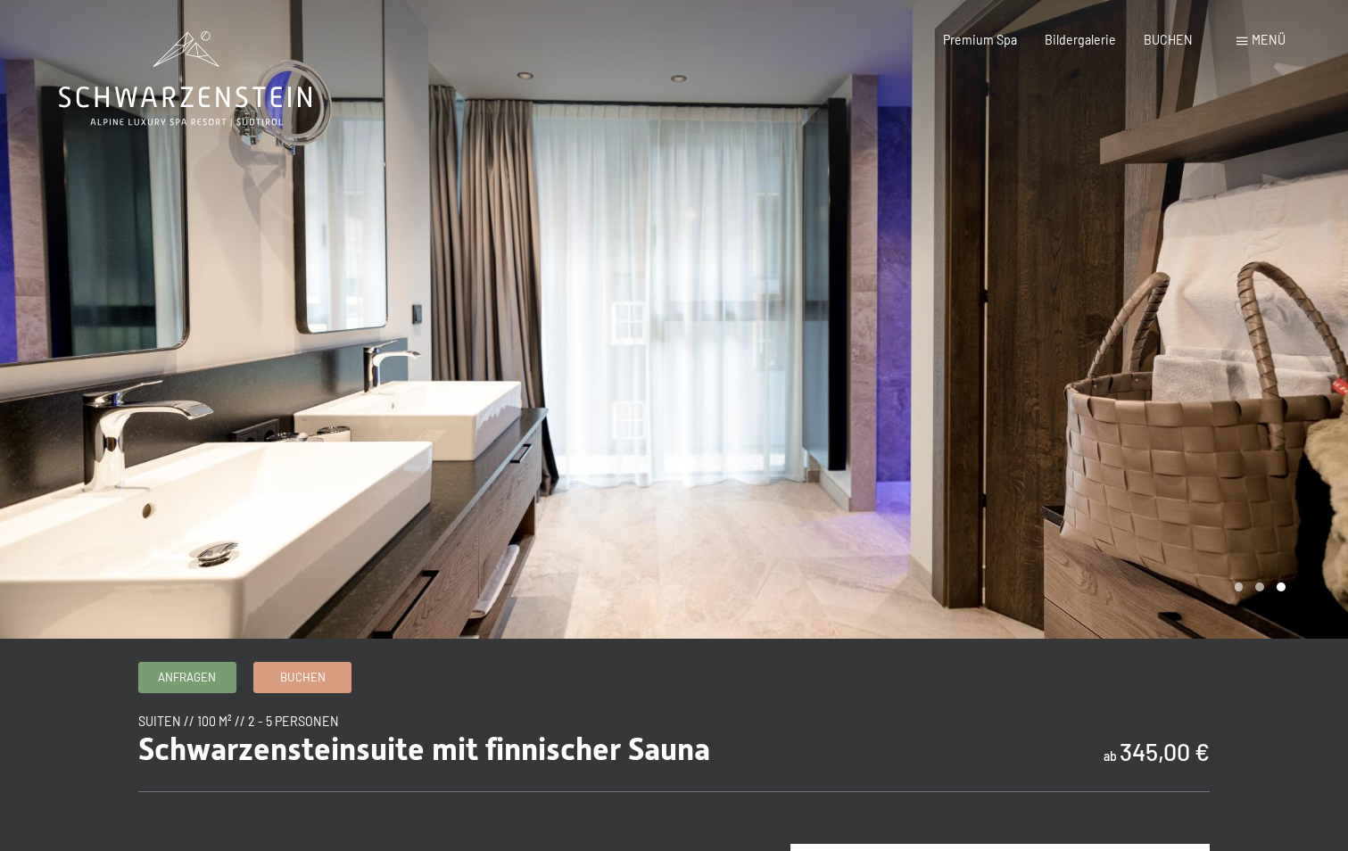
click at [1296, 361] on div at bounding box center [1012, 319] width 675 height 639
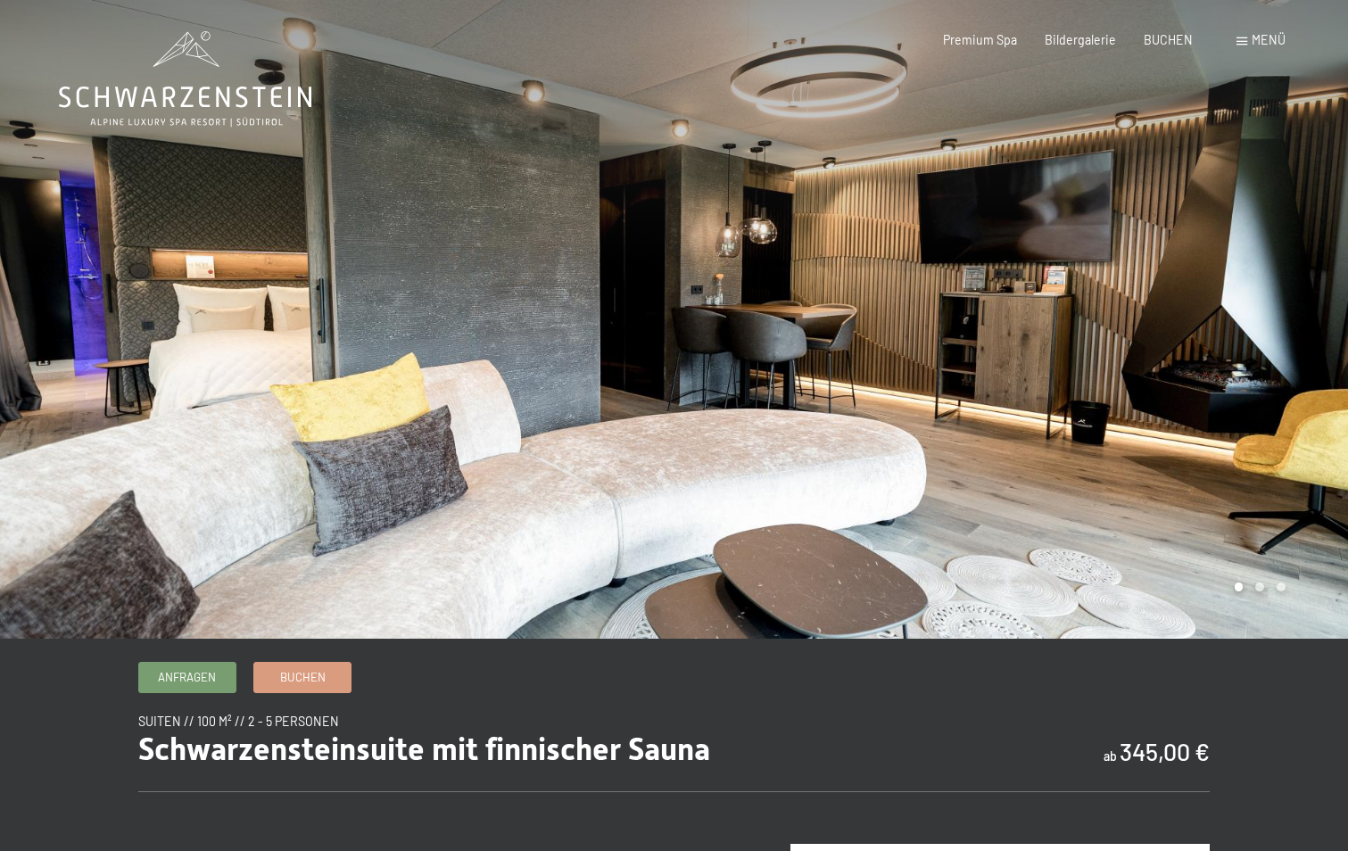
click at [1296, 361] on div at bounding box center [1012, 319] width 675 height 639
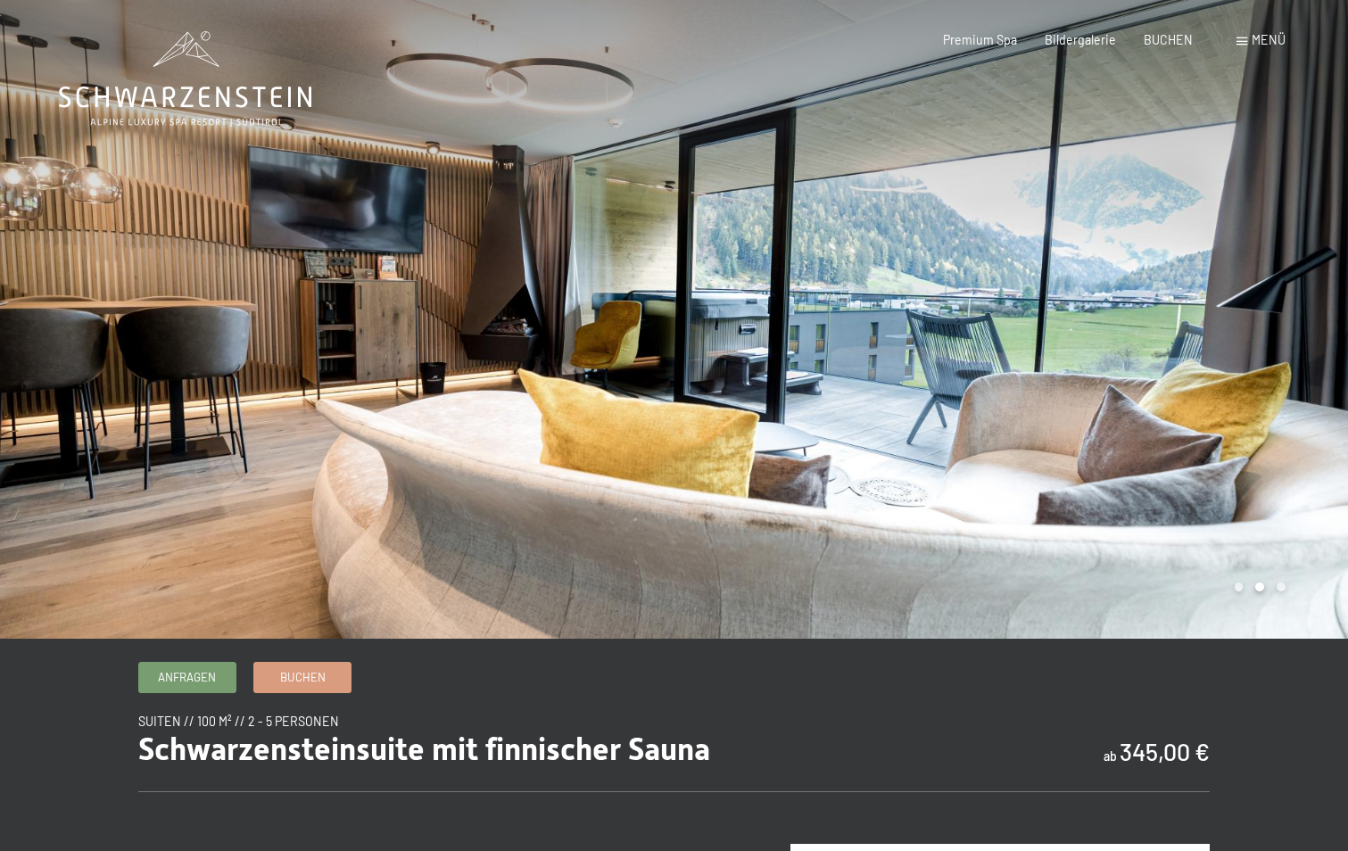
click at [1296, 361] on div at bounding box center [1012, 319] width 675 height 639
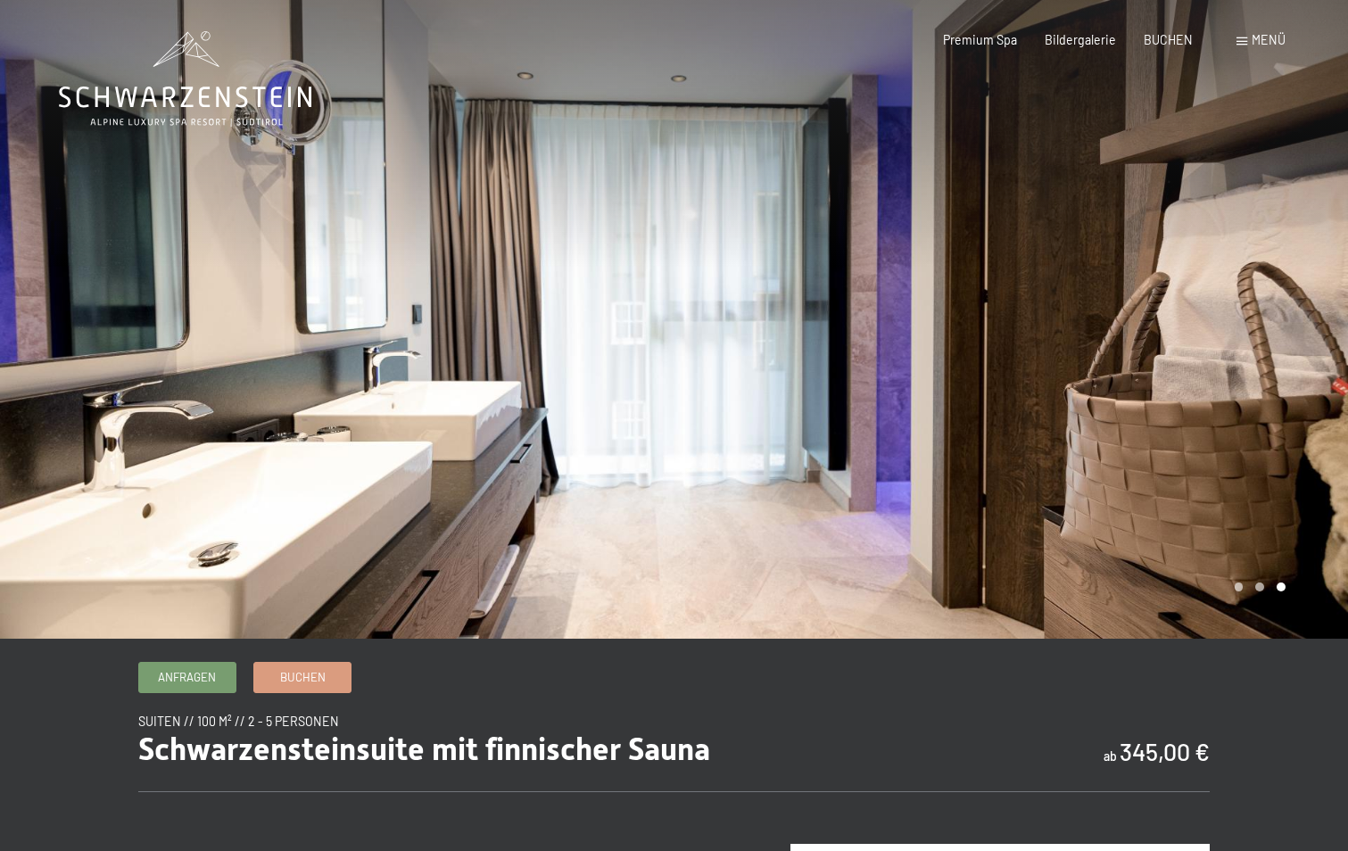
click at [1296, 361] on div at bounding box center [1012, 319] width 675 height 639
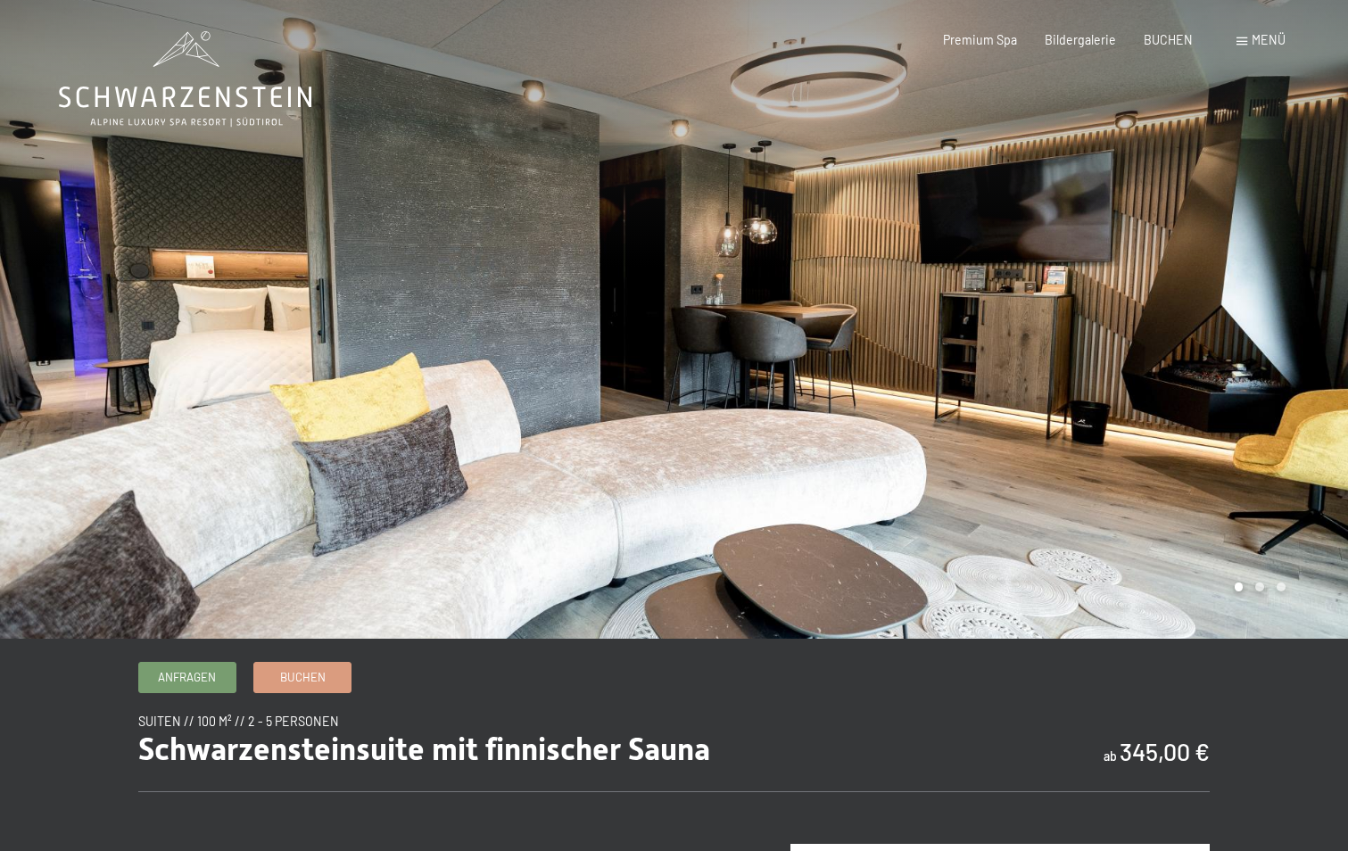
click at [1296, 361] on div at bounding box center [1012, 319] width 675 height 639
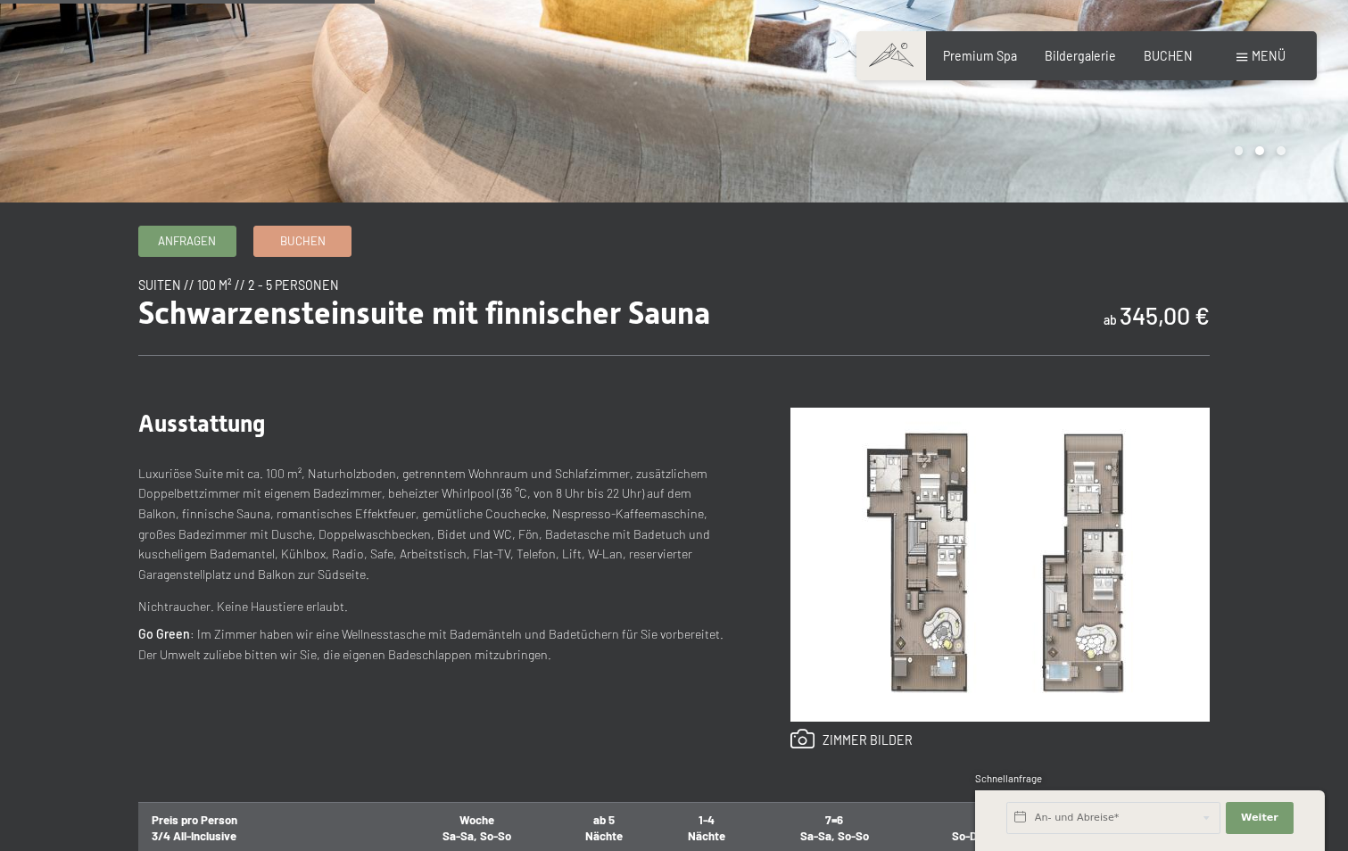
scroll to position [595, 0]
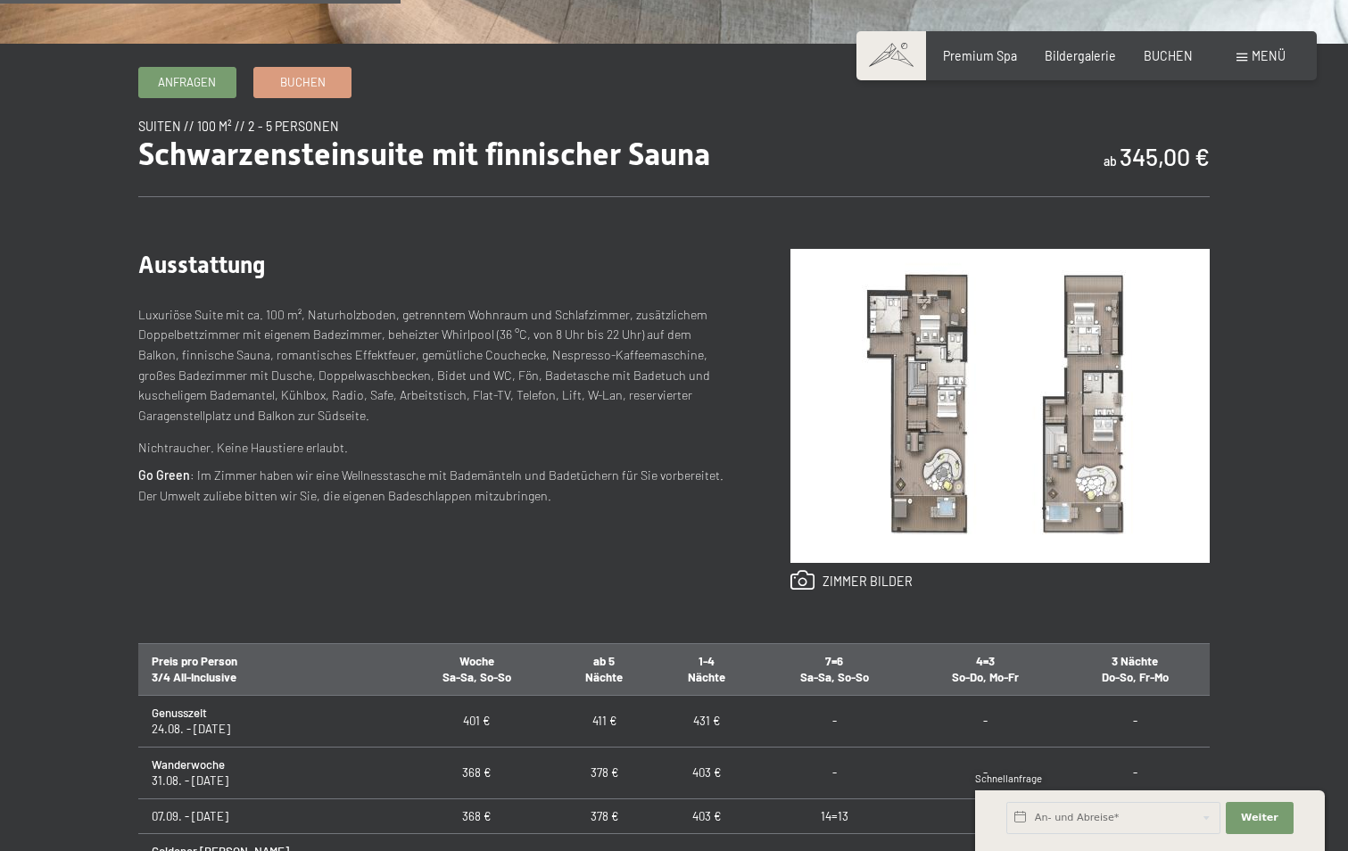
click at [941, 422] on img at bounding box center [1000, 406] width 419 height 314
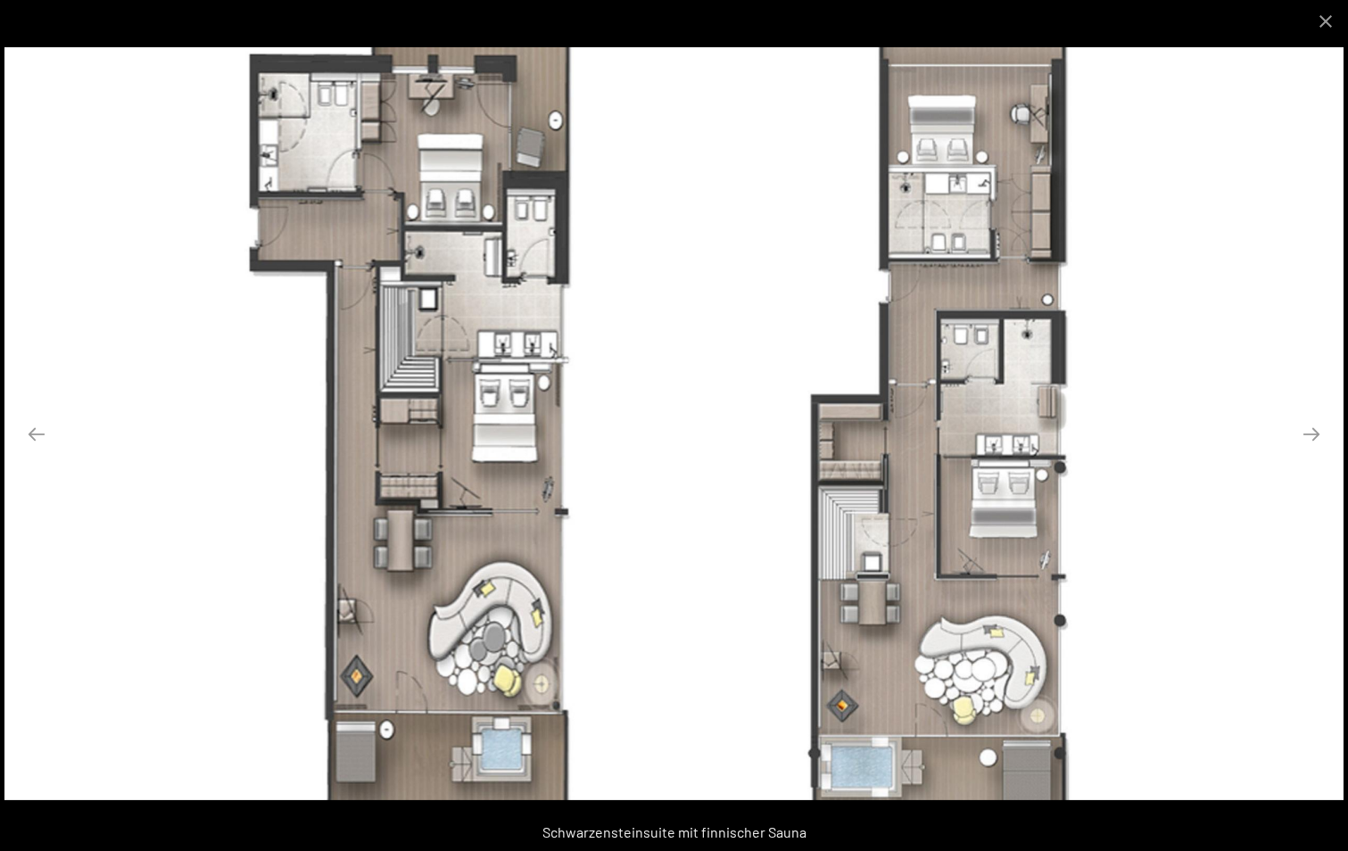
scroll to position [0, 0]
click at [1324, 21] on button "Close gallery" at bounding box center [1326, 21] width 45 height 42
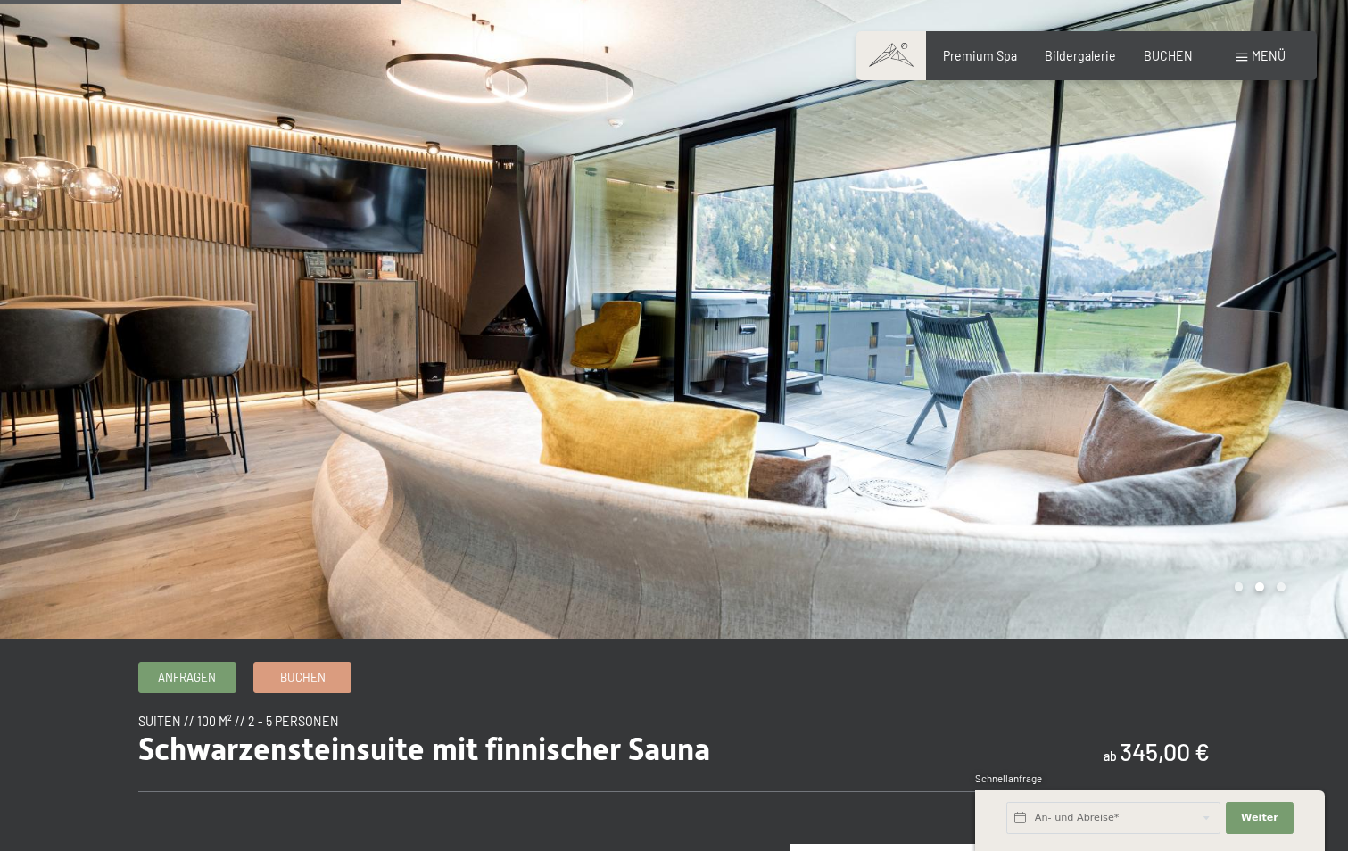
scroll to position [595, 0]
